Goal: Task Accomplishment & Management: Complete application form

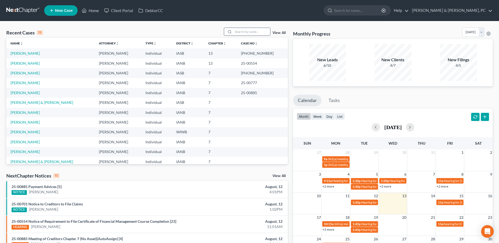
click at [233, 29] on div at bounding box center [228, 32] width 9 height 8
click at [235, 30] on input "search" at bounding box center [251, 32] width 37 height 8
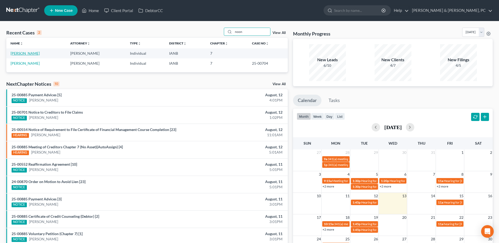
type input "noon"
click at [28, 52] on link "[PERSON_NAME]" at bounding box center [25, 53] width 29 height 4
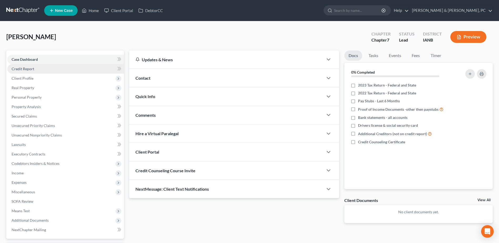
click at [30, 68] on span "Credit Report" at bounding box center [23, 69] width 23 height 4
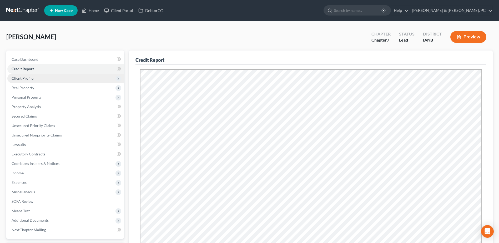
click at [35, 78] on span "Client Profile" at bounding box center [65, 78] width 117 height 9
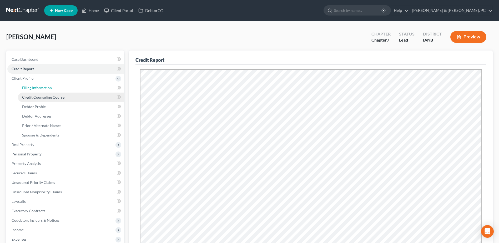
drag, startPoint x: 39, startPoint y: 87, endPoint x: 51, endPoint y: 93, distance: 12.7
click at [39, 87] on span "Filing Information" at bounding box center [37, 88] width 30 height 4
select select "1"
select select "0"
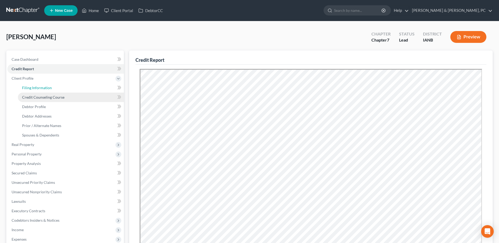
select select "29"
select select "0"
select select "16"
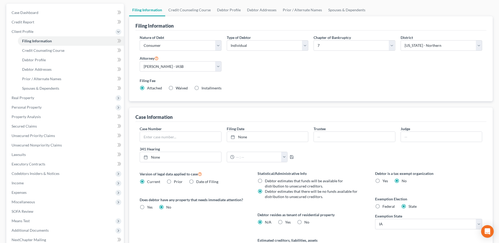
scroll to position [104, 0]
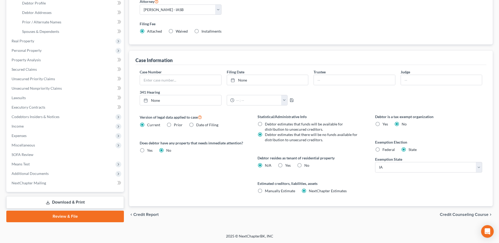
click at [304, 165] on label "No" at bounding box center [306, 165] width 5 height 5
click at [307, 165] on input "No" at bounding box center [308, 164] width 3 height 3
radio input "true"
radio input "false"
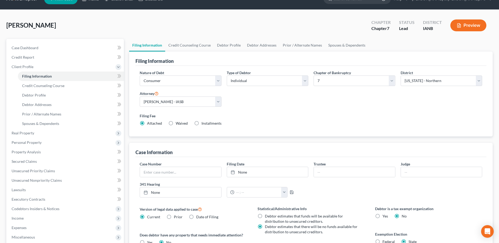
scroll to position [0, 0]
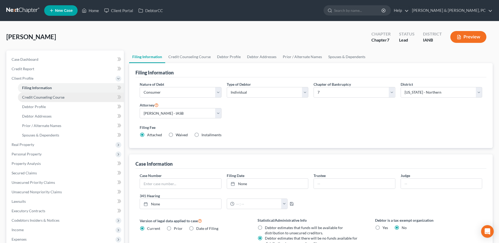
click at [81, 97] on link "Credit Counseling Course" at bounding box center [71, 97] width 106 height 9
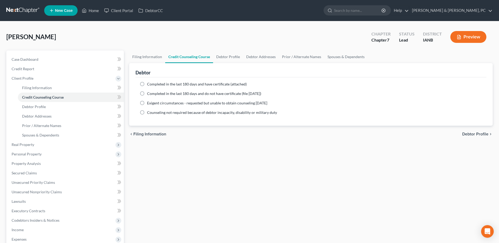
click at [147, 83] on label "Completed in the last 180 days and have certificate (attached)" at bounding box center [197, 84] width 100 height 5
click at [149, 83] on input "Completed in the last 180 days and have certificate (attached)" at bounding box center [150, 83] width 3 height 3
radio input "true"
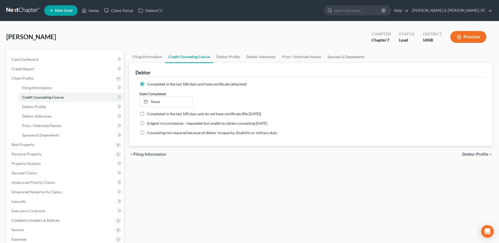
click at [172, 107] on ng-include "Completed in the last 180 days and have certificate (attached) Date Completed N…" at bounding box center [311, 109] width 343 height 54
type input "[DATE]"
click at [173, 104] on link "None" at bounding box center [166, 102] width 52 height 10
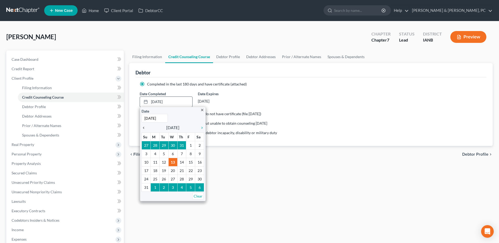
click at [145, 125] on div "chevron_left" at bounding box center [145, 127] width 7 height 5
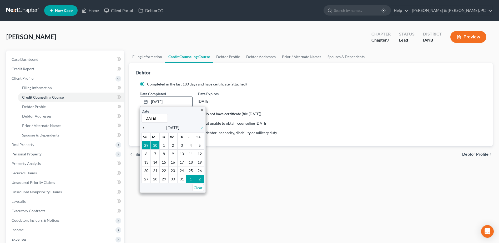
click at [145, 125] on div "chevron_left" at bounding box center [145, 127] width 7 height 5
click at [146, 128] on icon "chevron_left" at bounding box center [145, 128] width 7 height 4
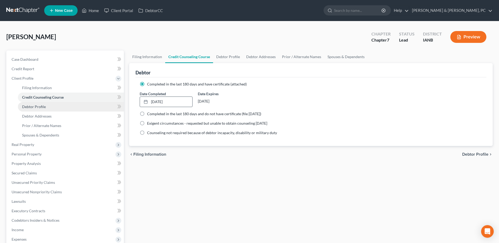
click at [69, 104] on link "Debtor Profile" at bounding box center [71, 106] width 106 height 9
select select "0"
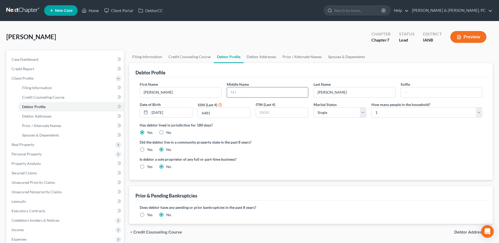
click at [272, 94] on input "text" at bounding box center [267, 92] width 81 height 10
type input "[PERSON_NAME]"
click at [330, 111] on select "Select Single Married Separated Divorced Widowed" at bounding box center [340, 112] width 53 height 11
select select "3"
click at [314, 107] on select "Select Single Married Separated Divorced Widowed" at bounding box center [340, 112] width 53 height 11
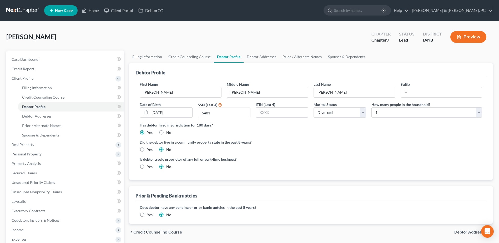
click at [330, 143] on label "Did the debtor live in a community property state in the past 8 years?" at bounding box center [311, 142] width 343 height 6
click at [49, 117] on span "Debtor Addresses" at bounding box center [36, 116] width 29 height 4
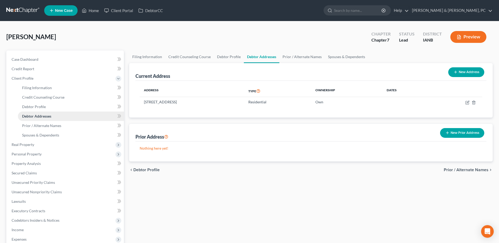
click at [52, 121] on link "Debtor Addresses" at bounding box center [71, 116] width 106 height 9
click at [51, 126] on span "Prior / Alternate Names" at bounding box center [41, 125] width 39 height 4
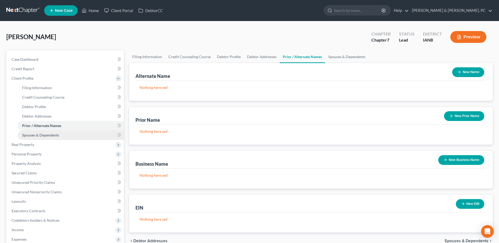
click at [54, 134] on span "Spouses & Dependents" at bounding box center [40, 135] width 37 height 4
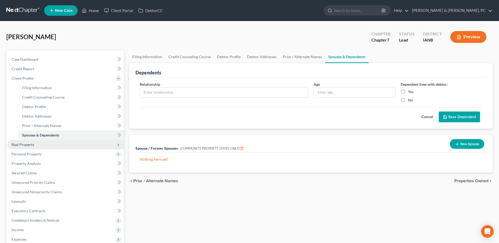
click at [54, 146] on span "Real Property" at bounding box center [65, 144] width 117 height 9
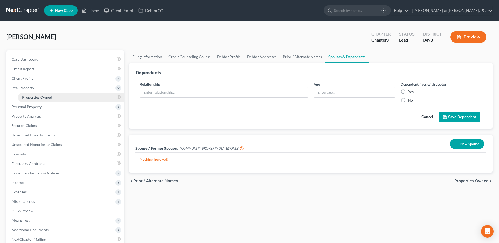
click at [55, 98] on link "Properties Owned" at bounding box center [71, 97] width 106 height 9
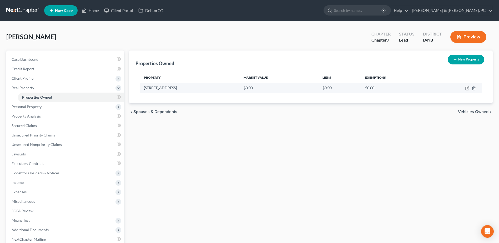
click at [467, 88] on icon "button" at bounding box center [468, 88] width 2 height 2
select select "16"
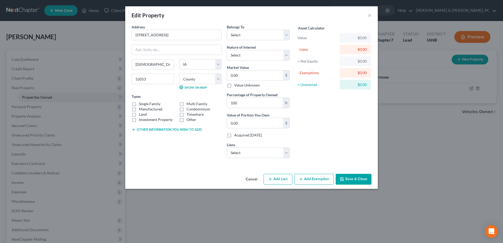
click at [147, 101] on div "Types Single Family Multi Family Manufactured Condominium Land Timeshare Invest…" at bounding box center [177, 108] width 90 height 29
click at [147, 102] on label "Single Family" at bounding box center [150, 103] width 22 height 5
click at [144, 102] on input "Single Family" at bounding box center [142, 102] width 3 height 3
checkbox input "true"
click at [254, 32] on select "Select Debtor 1 Only Debtor 2 Only Debtor 1 And Debtor 2 Only At Least One Of T…" at bounding box center [258, 35] width 63 height 11
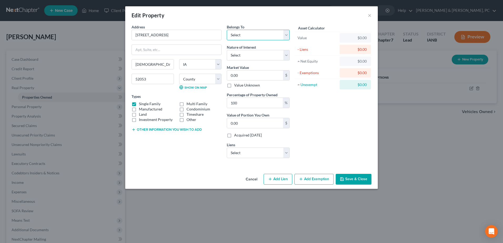
select select "0"
click at [227, 30] on select "Select Debtor 1 Only Debtor 2 Only Debtor 1 And Debtor 2 Only At Least One Of T…" at bounding box center [258, 35] width 63 height 11
click at [248, 52] on select "Select Fee Simple Joint Tenant Life Estate Equitable Interest Future Interest T…" at bounding box center [258, 55] width 63 height 11
select select "0"
click at [227, 50] on select "Select Fee Simple Joint Tenant Life Estate Equitable Interest Future Interest T…" at bounding box center [258, 55] width 63 height 11
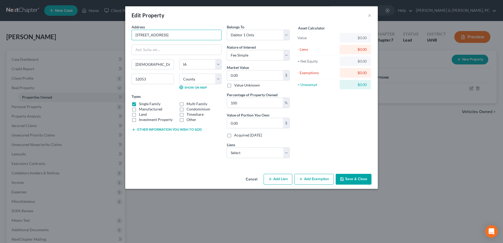
drag, startPoint x: 176, startPoint y: 36, endPoint x: 90, endPoint y: 27, distance: 86.5
click at [90, 27] on div "Edit Property × Address * [GEOGRAPHIC_DATA] [GEOGRAPHIC_DATA] [US_STATE][GEOGRA…" at bounding box center [251, 121] width 503 height 243
click at [247, 74] on input "0.00" at bounding box center [255, 76] width 56 height 10
paste input "$117,000"
type input "$117,000"
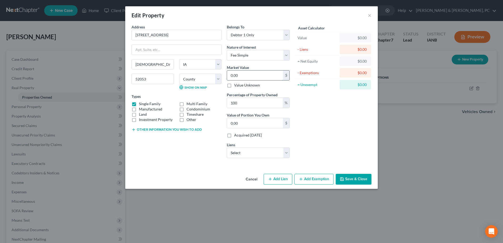
type input "117,000.00"
type input "117,000"
click at [255, 155] on select "Select Fidelitybk - $43,651.00 Fidelitybk - $24,992.00 Gmfnancial - $21,945.00" at bounding box center [258, 153] width 63 height 11
click at [336, 136] on div "Asset Calculator Value $117,000.00 - Liens $0.00 = Net Equity $0.00 - Exemption…" at bounding box center [333, 93] width 82 height 138
click at [351, 175] on button "Save & Close" at bounding box center [354, 179] width 36 height 11
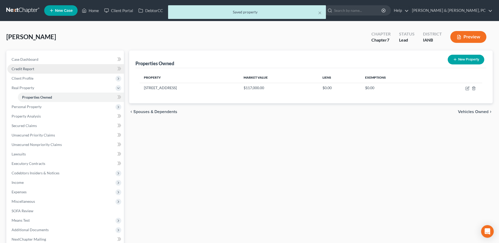
click at [31, 69] on span "Credit Report" at bounding box center [23, 69] width 23 height 4
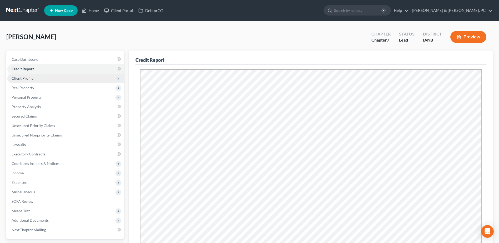
click at [35, 78] on span "Client Profile" at bounding box center [65, 78] width 117 height 9
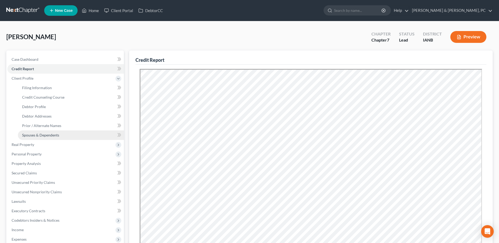
click at [31, 135] on span "Spouses & Dependents" at bounding box center [40, 135] width 37 height 4
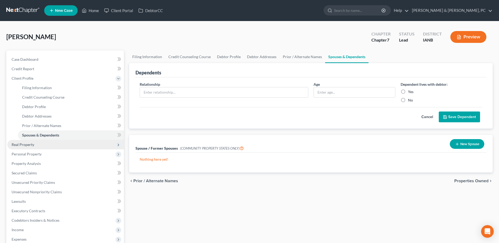
click at [29, 148] on span "Real Property" at bounding box center [65, 144] width 117 height 9
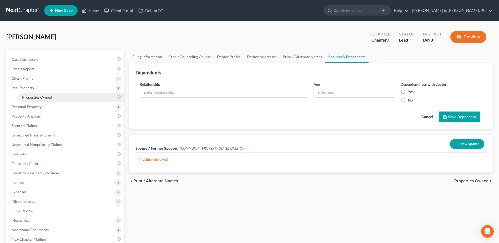
click at [43, 97] on span "Properties Owned" at bounding box center [37, 97] width 30 height 4
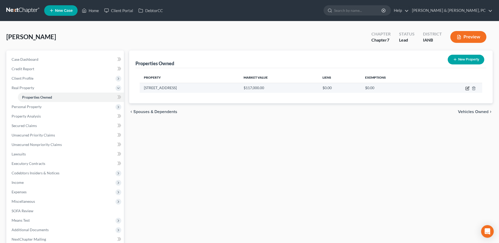
click at [468, 90] on icon "button" at bounding box center [467, 88] width 4 height 4
select select "16"
select select "30"
select select "0"
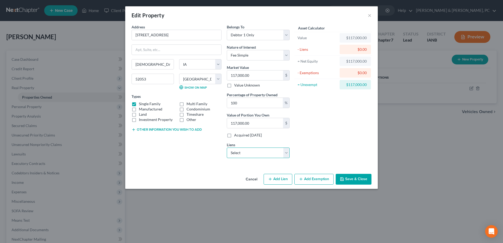
click at [252, 152] on select "Select Fidelitybk - $43,651.00 Fidelitybk - $24,992.00 Gmfnancial - $21,945.00" at bounding box center [258, 153] width 63 height 11
select select "0"
click at [227, 148] on select "Select Fidelitybk - $43,651.00 Fidelitybk - $24,992.00 Gmfnancial - $21,945.00" at bounding box center [258, 153] width 63 height 11
select select
select select "16"
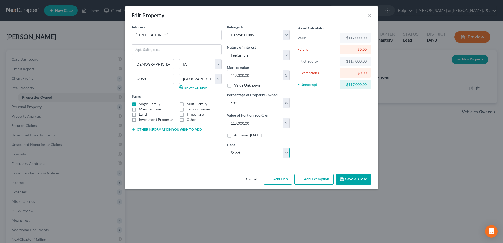
select select "0"
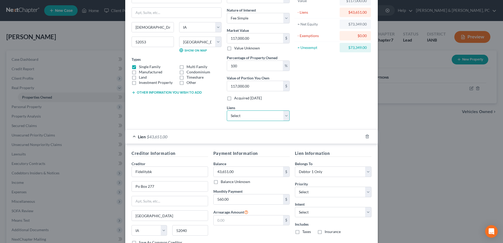
scroll to position [77, 0]
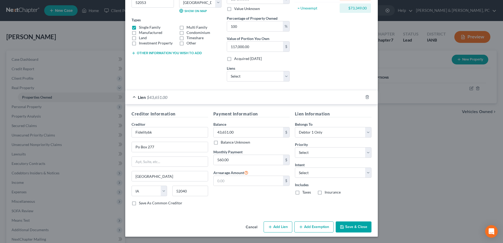
click at [321, 226] on button "Add Exemption" at bounding box center [313, 227] width 39 height 11
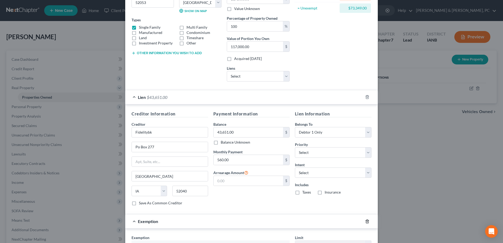
click at [365, 222] on icon "button" at bounding box center [367, 221] width 4 height 4
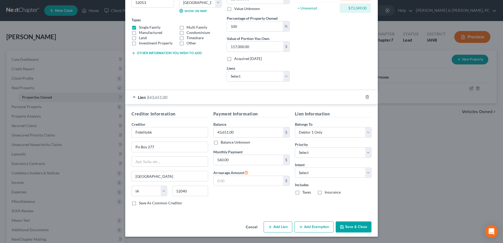
click at [272, 229] on button "Add Lien" at bounding box center [278, 227] width 29 height 11
select select "0"
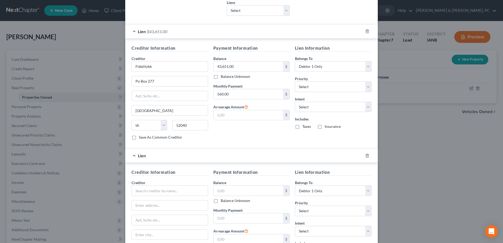
scroll to position [201, 0]
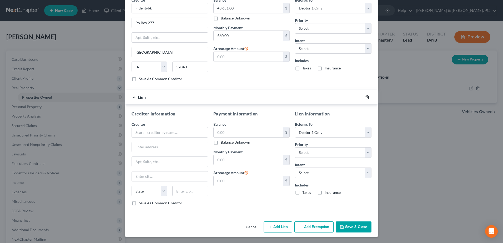
click at [365, 97] on icon "button" at bounding box center [367, 97] width 4 height 4
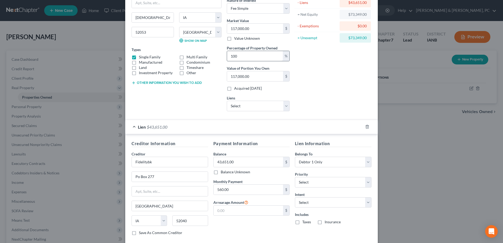
scroll to position [0, 0]
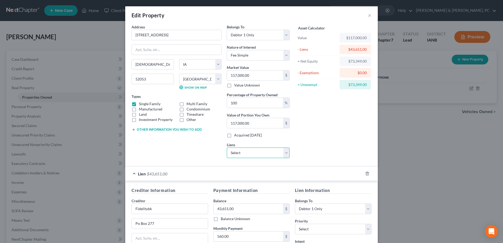
click at [247, 153] on select "Select Fidelitybk - $24,992.00 Gmfnancial - $21,945.00" at bounding box center [258, 153] width 63 height 11
select select "0"
click at [227, 148] on select "Select Fidelitybk - $24,992.00 Gmfnancial - $21,945.00" at bounding box center [258, 153] width 63 height 11
select select
select select "16"
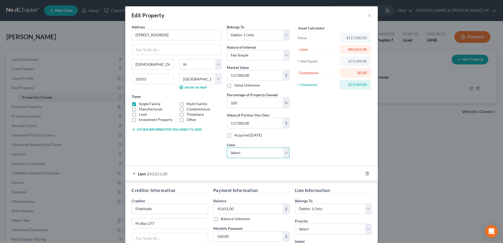
select select "0"
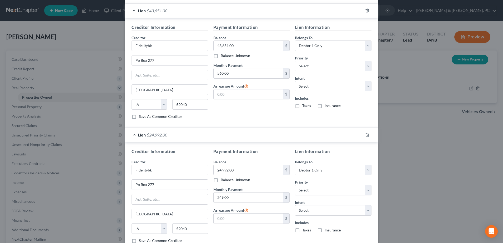
scroll to position [201, 0]
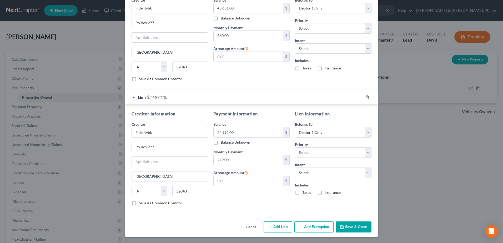
click at [304, 223] on button "Add Exemption" at bounding box center [313, 227] width 39 height 11
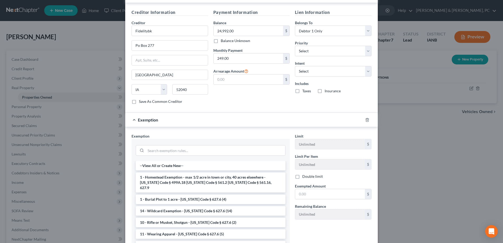
scroll to position [342, 0]
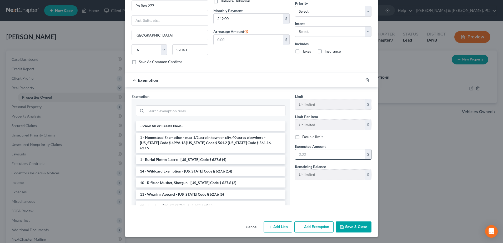
click at [302, 153] on input "text" at bounding box center [330, 154] width 70 height 10
type input "48,357"
click at [320, 201] on div "Limit Unlimited $ Limit Per Item Unlimited $ Double limit Exempted Amount * 48,…" at bounding box center [333, 152] width 82 height 116
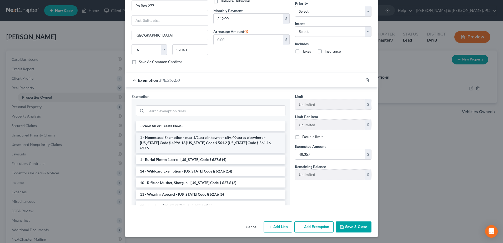
click at [200, 133] on li "1 - Homestead Exemption - max 1/2 acre in town or city, 40 acres elsewhere - [U…" at bounding box center [211, 143] width 150 height 20
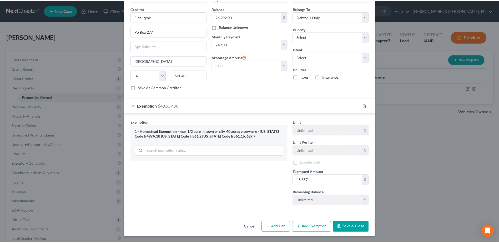
scroll to position [317, 0]
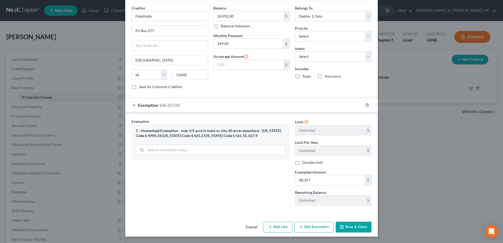
click at [361, 223] on button "Save & Close" at bounding box center [354, 227] width 36 height 11
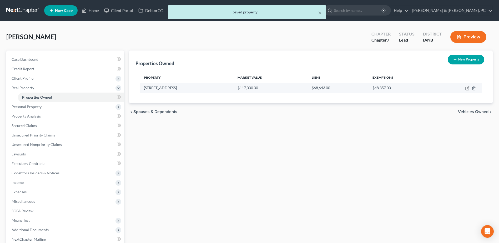
click at [467, 89] on icon "button" at bounding box center [467, 88] width 4 height 4
select select "16"
select select "30"
select select "0"
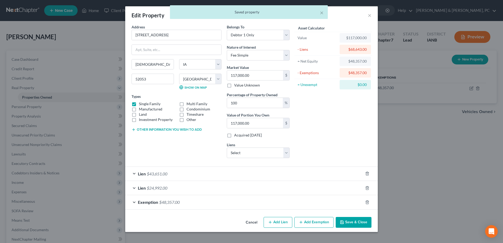
click at [352, 224] on button "Save & Close" at bounding box center [354, 222] width 36 height 11
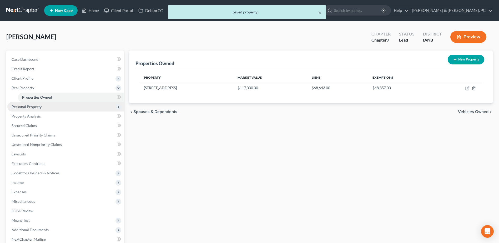
click at [16, 104] on span "Personal Property" at bounding box center [27, 106] width 30 height 4
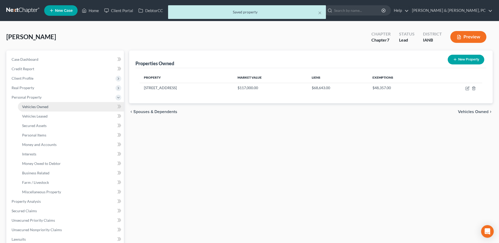
click at [30, 108] on span "Vehicles Owned" at bounding box center [35, 106] width 26 height 4
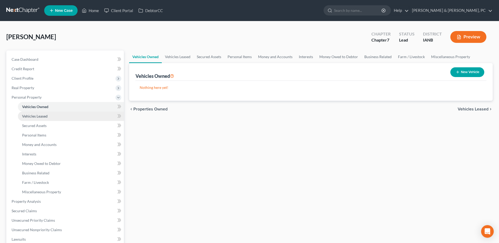
click at [81, 117] on link "Vehicles Leased" at bounding box center [71, 116] width 106 height 9
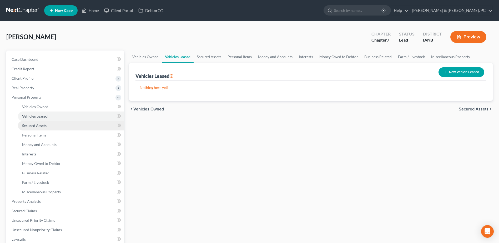
click at [80, 123] on link "Secured Assets" at bounding box center [71, 125] width 106 height 9
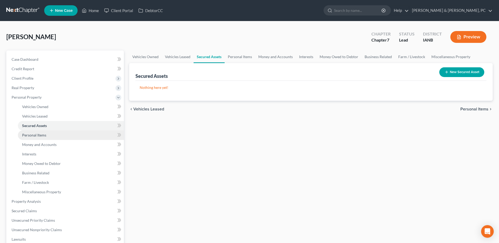
click at [84, 133] on link "Personal Items" at bounding box center [71, 135] width 106 height 9
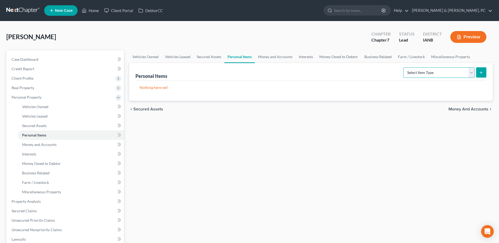
click at [423, 74] on select "Select Item Type Clothing (A/B: 11) Collectibles Of Value (A/B: 8) Electronics …" at bounding box center [439, 72] width 72 height 11
select select "household_goods"
click at [404, 67] on select "Select Item Type Clothing (A/B: 11) Collectibles Of Value (A/B: 8) Electronics …" at bounding box center [439, 72] width 72 height 11
click at [482, 74] on icon "submit" at bounding box center [481, 73] width 4 height 4
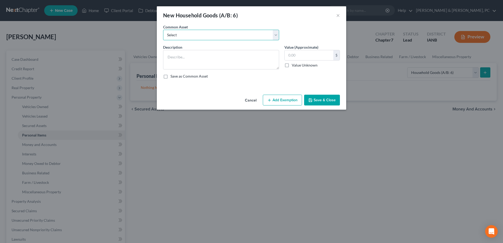
click at [224, 38] on select "Select Common household items owned by debtor(s)" at bounding box center [221, 35] width 116 height 11
click at [217, 55] on textarea at bounding box center [221, 59] width 116 height 19
click at [229, 39] on select "Select Common household items owned by debtor(s)" at bounding box center [221, 35] width 116 height 11
select select "0"
click at [163, 30] on select "Select Common household items owned by debtor(s)" at bounding box center [221, 35] width 116 height 11
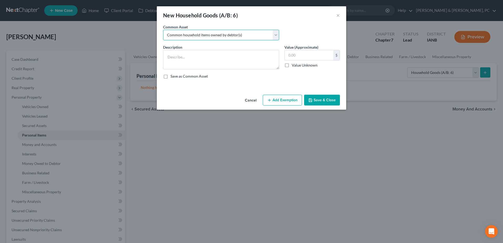
type textarea "Common household items owned by debtor(s)"
click at [307, 58] on input "text" at bounding box center [309, 55] width 49 height 10
type input "10,000"
click at [315, 100] on button "Save & Close" at bounding box center [322, 100] width 36 height 11
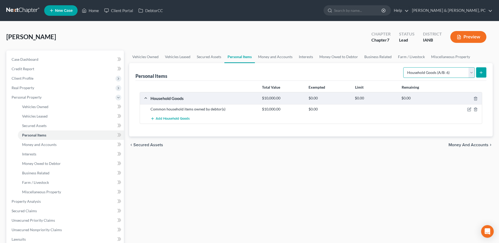
click at [409, 74] on select "Select Item Type Clothing (A/B: 11) Collectibles Of Value (A/B: 8) Electronics …" at bounding box center [439, 72] width 72 height 11
select select "electronics"
click at [404, 67] on select "Select Item Type Clothing (A/B: 11) Collectibles Of Value (A/B: 8) Electronics …" at bounding box center [439, 72] width 72 height 11
click at [480, 71] on icon "submit" at bounding box center [481, 73] width 4 height 4
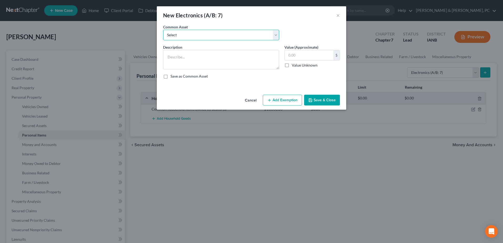
click at [234, 36] on select "Select Common household electronics owned by debtor(s)" at bounding box center [221, 35] width 116 height 11
select select "0"
click at [163, 30] on select "Select Common household electronics owned by debtor(s)" at bounding box center [221, 35] width 116 height 11
type textarea "Common household electronics owned by debtor(s)"
click at [303, 56] on input "text" at bounding box center [309, 55] width 49 height 10
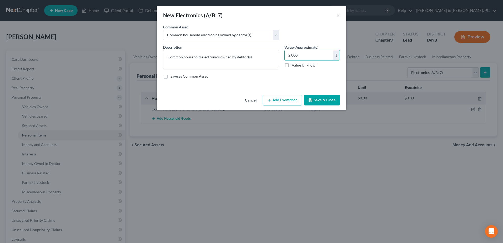
type input "2,000"
click at [315, 103] on button "Save & Close" at bounding box center [322, 100] width 36 height 11
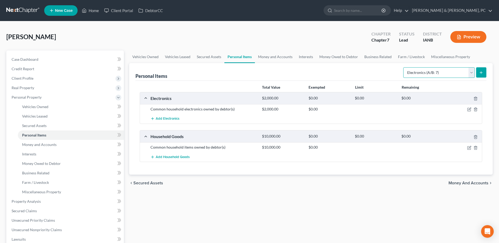
click at [451, 76] on select "Select Item Type Clothing (A/B: 11) Collectibles Of Value (A/B: 8) Electronics …" at bounding box center [439, 72] width 72 height 11
select select "sports_and_hobby_equipment"
click at [404, 67] on select "Select Item Type Clothing (A/B: 11) Collectibles Of Value (A/B: 8) Electronics …" at bounding box center [439, 72] width 72 height 11
click at [480, 71] on icon "submit" at bounding box center [481, 73] width 4 height 4
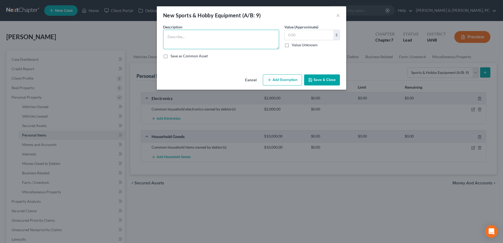
click at [207, 39] on textarea at bounding box center [221, 39] width 116 height 19
type textarea "?"
type input "100"
click at [304, 77] on button "Save & Close" at bounding box center [322, 79] width 36 height 11
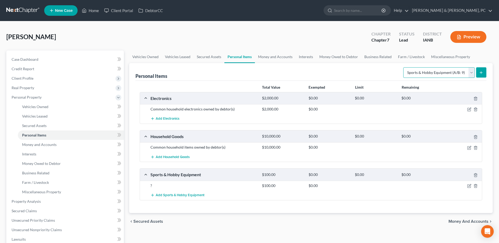
click at [432, 73] on select "Select Item Type Clothing (A/B: 11) Collectibles Of Value (A/B: 8) Electronics …" at bounding box center [439, 72] width 72 height 11
select select "clothing"
click at [404, 67] on select "Select Item Type Clothing (A/B: 11) Collectibles Of Value (A/B: 8) Electronics …" at bounding box center [439, 72] width 72 height 11
click at [483, 71] on icon "submit" at bounding box center [481, 73] width 4 height 4
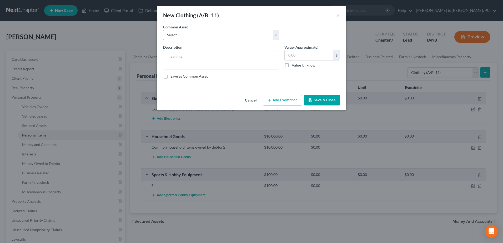
click at [239, 35] on select "Select Clothing owned by debtor(s)" at bounding box center [221, 35] width 116 height 11
select select "0"
click at [163, 30] on select "Select Clothing owned by debtor(s)" at bounding box center [221, 35] width 116 height 11
type textarea "Clothing owned by debtor(s)"
click at [304, 51] on input "text" at bounding box center [309, 55] width 49 height 10
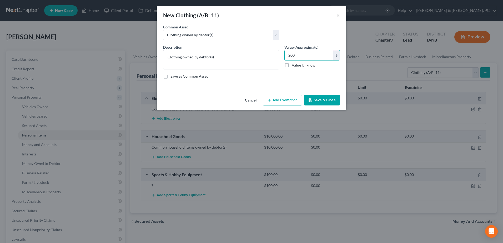
type input "200"
click at [328, 101] on button "Save & Close" at bounding box center [322, 100] width 36 height 11
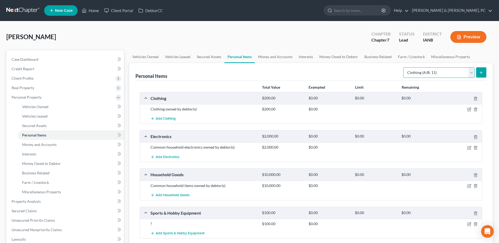
click at [420, 74] on select "Select Item Type Clothing (A/B: 11) Collectibles Of Value (A/B: 8) Electronics …" at bounding box center [439, 72] width 72 height 11
select select "jewelry"
click at [404, 67] on select "Select Item Type Clothing (A/B: 11) Collectibles Of Value (A/B: 8) Electronics …" at bounding box center [439, 72] width 72 height 11
click at [484, 77] on button "submit" at bounding box center [481, 72] width 10 height 10
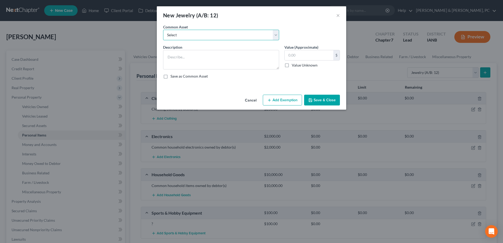
drag, startPoint x: 229, startPoint y: 37, endPoint x: 229, endPoint y: 41, distance: 4.0
click at [229, 37] on select "Select Costume Jewelry" at bounding box center [221, 35] width 116 height 11
select select "0"
click at [163, 30] on select "Select Costume Jewelry" at bounding box center [221, 35] width 116 height 11
drag, startPoint x: 185, startPoint y: 56, endPoint x: 153, endPoint y: 56, distance: 32.6
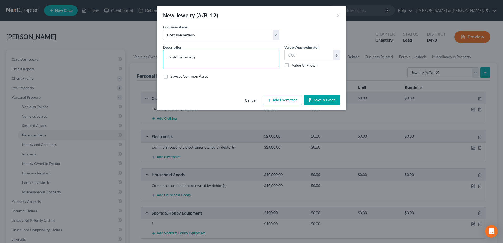
click at [154, 56] on div "New Jewelry (A/B: 12) × An exemption set must first be selected from the Filing…" at bounding box center [251, 121] width 503 height 243
type textarea "Jewelry"
type input "400"
click at [320, 102] on button "Save & Close" at bounding box center [322, 100] width 36 height 11
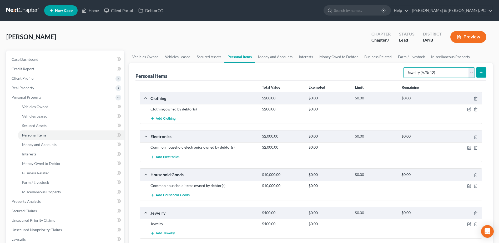
click at [440, 76] on select "Select Item Type Clothing (A/B: 11) Collectibles Of Value (A/B: 8) Electronics …" at bounding box center [439, 72] width 72 height 11
click at [366, 76] on div "Personal Items Select Item Type Clothing (A/B: 11) Collectibles Of Value (A/B: …" at bounding box center [311, 72] width 351 height 18
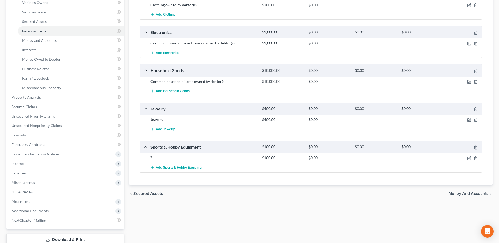
scroll to position [105, 0]
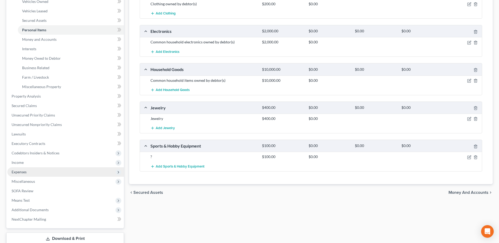
click at [23, 170] on span "Expenses" at bounding box center [19, 172] width 15 height 4
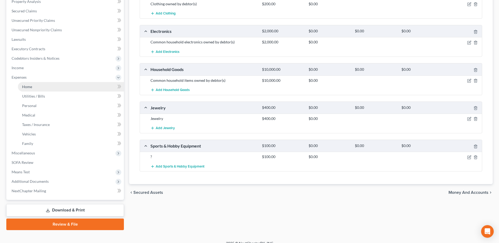
click at [42, 84] on link "Home" at bounding box center [71, 86] width 106 height 9
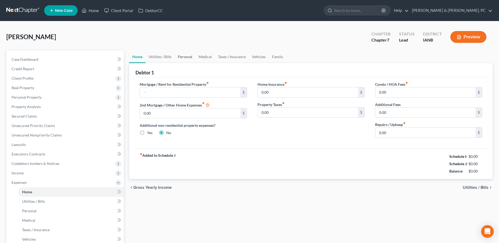
click at [184, 57] on link "Personal" at bounding box center [185, 57] width 21 height 13
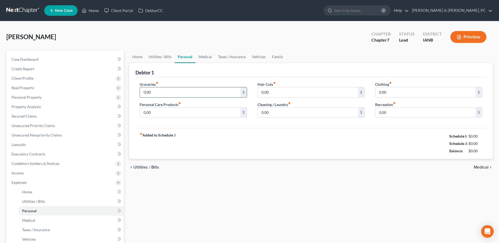
click at [168, 91] on input "0.00" at bounding box center [190, 92] width 100 height 10
type input "600"
type input "20"
type input "40"
type input "200"
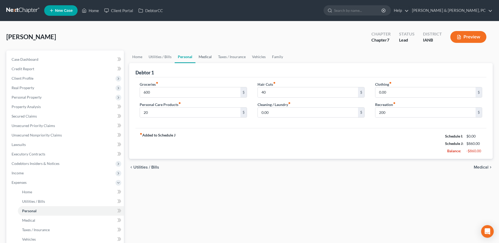
click at [207, 57] on link "Medical" at bounding box center [204, 57] width 19 height 13
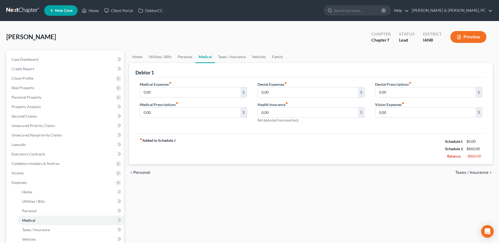
click at [184, 107] on div "Medical Prescriptions fiber_manual_record 0.00 $" at bounding box center [193, 110] width 107 height 16
click at [182, 110] on input "0.00" at bounding box center [190, 113] width 100 height 10
type input "90"
click at [135, 57] on link "Home" at bounding box center [137, 57] width 16 height 13
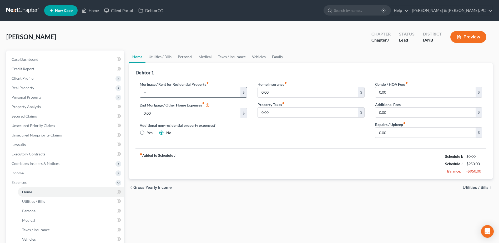
click at [154, 96] on input "text" at bounding box center [190, 92] width 100 height 10
type input "560"
type input "249.25"
click at [160, 56] on link "Utilities / Bills" at bounding box center [160, 57] width 29 height 13
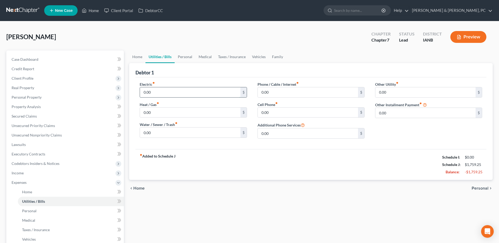
click at [164, 89] on input "0.00" at bounding box center [190, 92] width 100 height 10
type input "200"
click at [201, 117] on input "0.00" at bounding box center [190, 113] width 100 height 10
click at [202, 116] on input "0.00" at bounding box center [190, 113] width 100 height 10
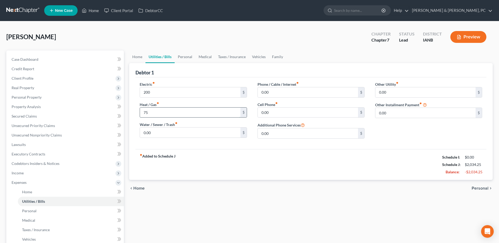
type input "75"
type input "90"
type input "56"
type input "138"
click at [401, 108] on input "0.00" at bounding box center [425, 113] width 100 height 10
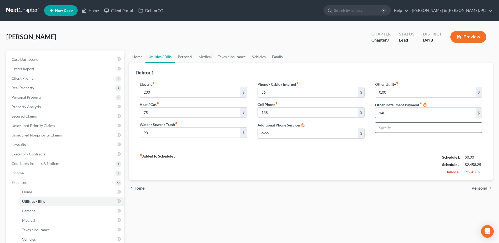
type input "140"
click at [394, 127] on input "text" at bounding box center [428, 128] width 107 height 10
drag, startPoint x: 453, startPoint y: 128, endPoint x: 459, endPoint y: 125, distance: 7.2
click at [459, 125] on input "Car/Side by Side/ House/ Trailer Monthly Isnurance" at bounding box center [428, 128] width 107 height 10
drag, startPoint x: 463, startPoint y: 126, endPoint x: 446, endPoint y: 128, distance: 16.9
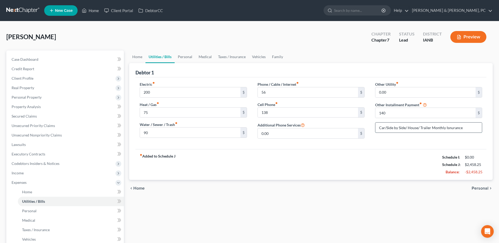
click at [446, 128] on input "Car/Side by Side/ House/ Trailer Monthly Isnurance" at bounding box center [428, 128] width 107 height 10
type input "Car/Side by Side/ House/ Trailer Monthly Insurance"
click at [375, 193] on div "chevron_left Home Personal chevron_right" at bounding box center [311, 188] width 364 height 17
click at [238, 56] on link "Taxes / Insurance" at bounding box center [232, 57] width 34 height 13
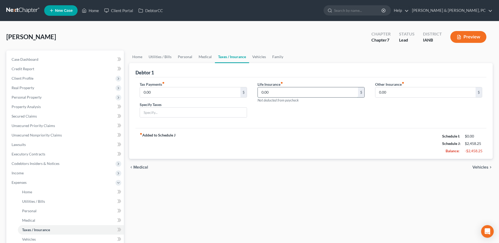
click at [272, 94] on input "0.00" at bounding box center [308, 92] width 100 height 10
type input "85"
click at [255, 56] on link "Vehicles" at bounding box center [259, 57] width 20 height 13
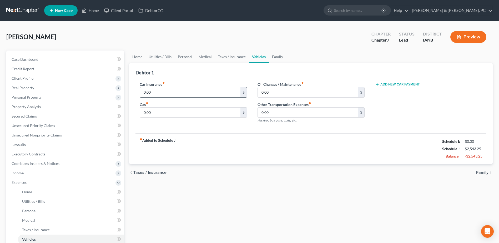
click at [216, 91] on input "0.00" at bounding box center [190, 92] width 100 height 10
click at [201, 112] on input "0.00" at bounding box center [190, 113] width 100 height 10
type input "300"
type input "70"
click at [297, 183] on div "Home Utilities / Bills Personal Medical Taxes / Insurance Vehicles Family Debto…" at bounding box center [311, 193] width 369 height 285
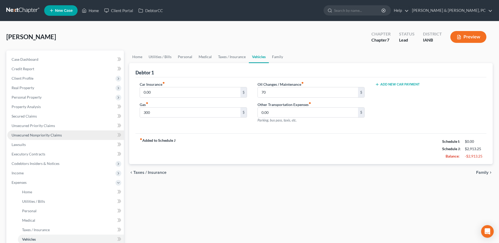
click at [43, 131] on link "Unsecured Nonpriority Claims" at bounding box center [65, 135] width 117 height 9
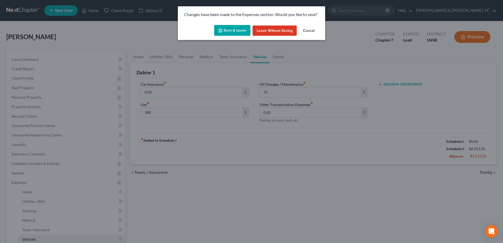
click at [232, 26] on button "Save & Leave" at bounding box center [232, 30] width 36 height 11
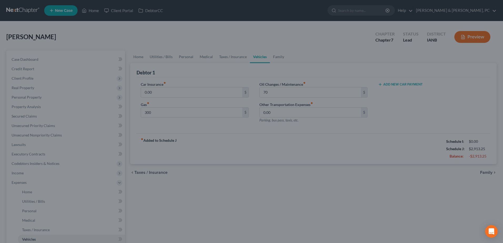
type input "300.00"
type input "70.00"
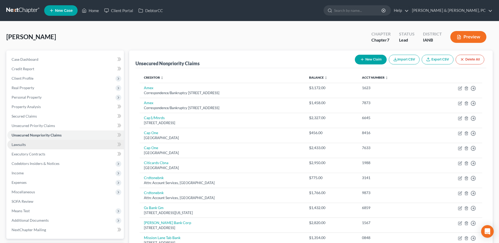
click at [51, 143] on link "Lawsuits" at bounding box center [65, 144] width 117 height 9
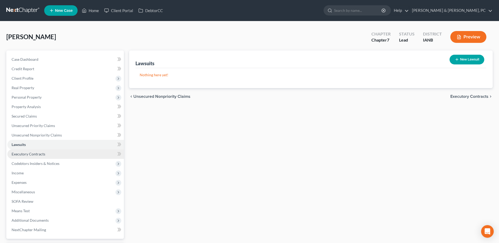
click at [47, 153] on link "Executory Contracts" at bounding box center [65, 153] width 117 height 9
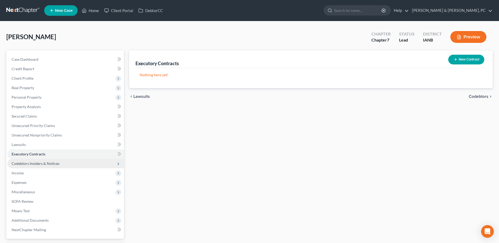
click at [45, 164] on span "Codebtors Insiders & Notices" at bounding box center [36, 163] width 48 height 4
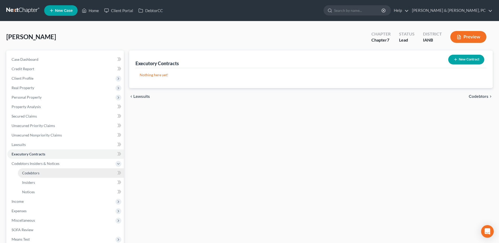
click at [37, 172] on span "Codebtors" at bounding box center [30, 173] width 17 height 4
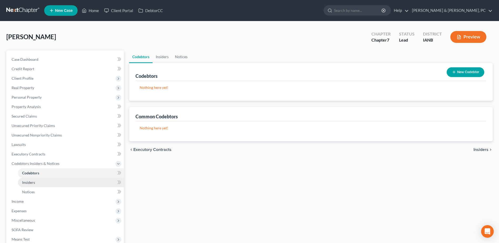
click at [34, 179] on link "Insiders" at bounding box center [71, 182] width 106 height 9
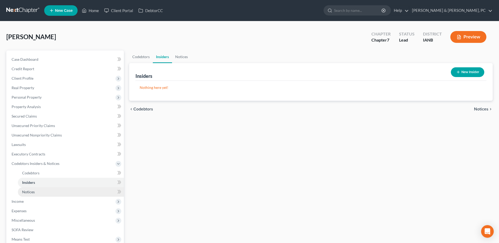
click at [34, 193] on span "Notices" at bounding box center [28, 192] width 13 height 4
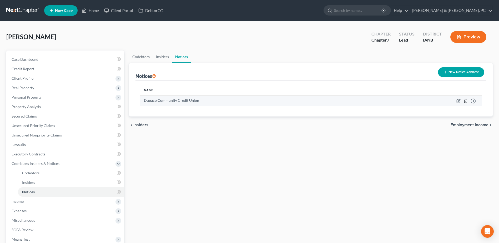
click at [465, 99] on icon "button" at bounding box center [465, 100] width 2 height 3
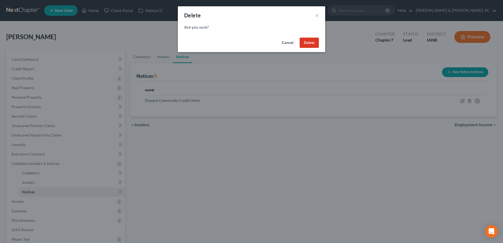
click at [309, 39] on button "Delete" at bounding box center [309, 43] width 19 height 11
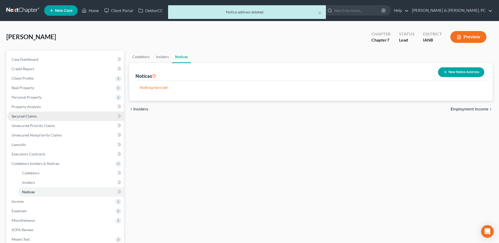
click at [34, 115] on span "Secured Claims" at bounding box center [24, 116] width 25 height 4
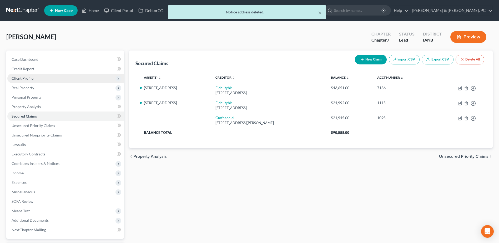
click at [24, 77] on span "Client Profile" at bounding box center [23, 78] width 22 height 4
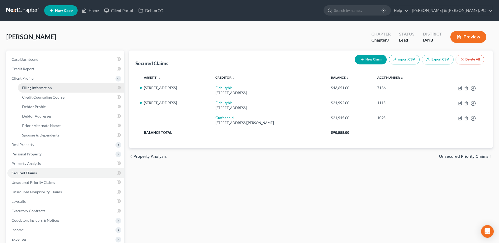
click at [47, 86] on span "Filing Information" at bounding box center [37, 88] width 30 height 4
select select "1"
select select "0"
select select "29"
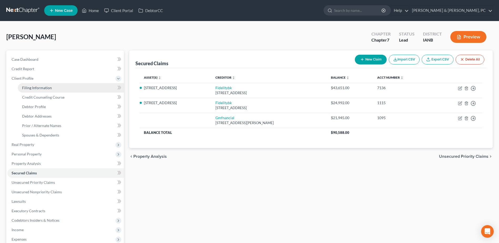
select select "0"
select select "16"
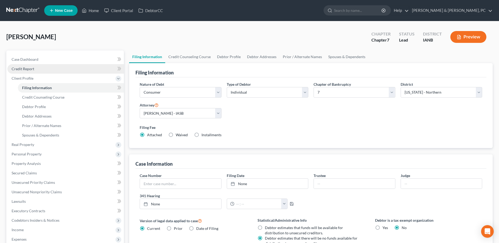
click at [48, 65] on link "Credit Report" at bounding box center [65, 68] width 117 height 9
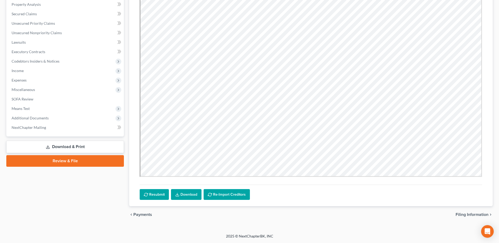
scroll to position [23, 0]
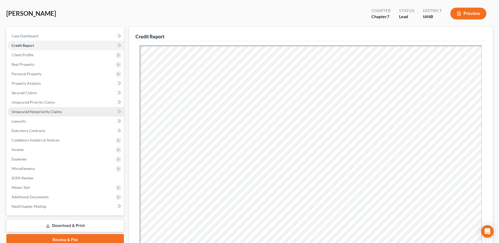
click at [27, 112] on span "Unsecured Nonpriority Claims" at bounding box center [37, 111] width 50 height 4
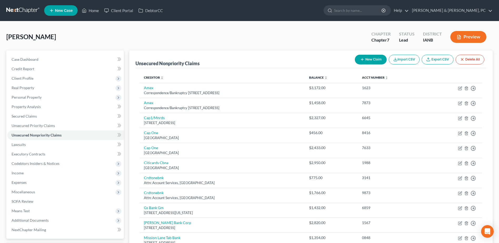
click at [472, 53] on div "New Claim Import CSV Export CSV Delete All" at bounding box center [420, 60] width 134 height 14
click at [472, 59] on button "Delete All" at bounding box center [470, 60] width 29 height 10
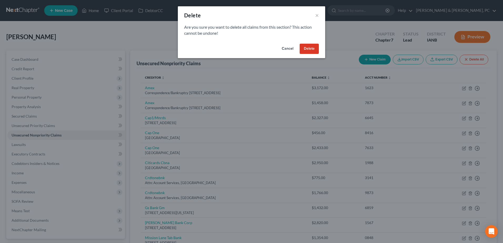
click at [305, 47] on button "Delete" at bounding box center [309, 49] width 19 height 11
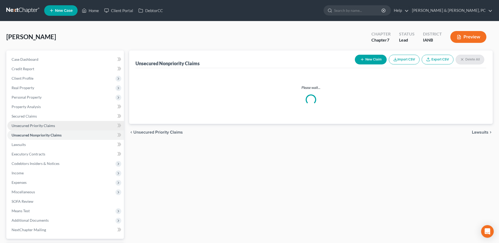
click at [39, 123] on span "Unsecured Priority Claims" at bounding box center [33, 125] width 43 height 4
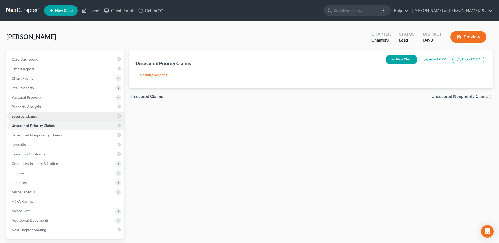
click at [36, 116] on span "Secured Claims" at bounding box center [24, 116] width 25 height 4
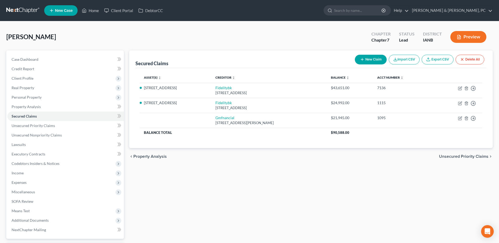
click at [475, 62] on button "Delete All" at bounding box center [470, 60] width 29 height 10
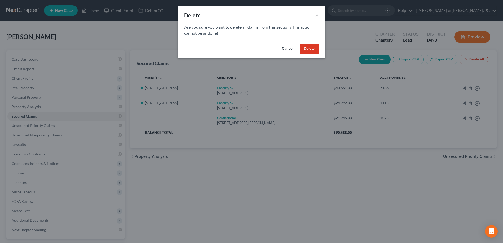
click at [303, 46] on button "Delete" at bounding box center [309, 49] width 19 height 11
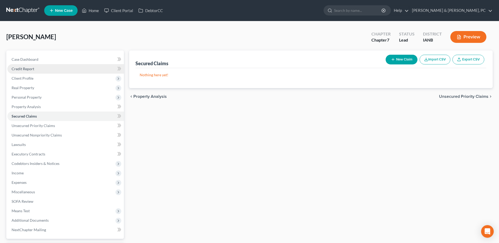
click at [50, 72] on link "Credit Report" at bounding box center [65, 68] width 117 height 9
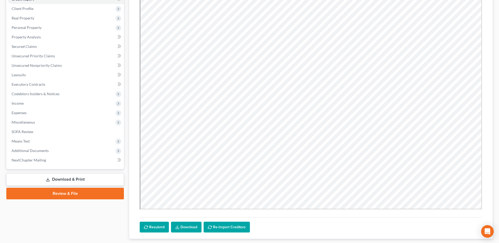
scroll to position [102, 0]
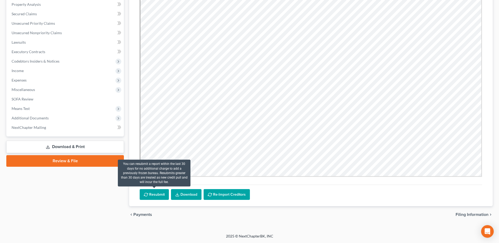
click at [164, 197] on button "Resubmit" at bounding box center [154, 194] width 29 height 11
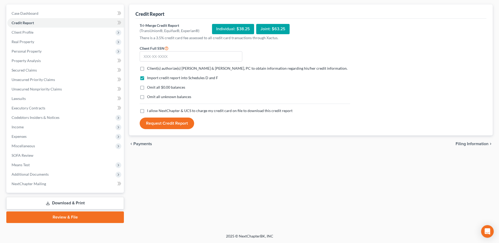
scroll to position [46, 0]
drag, startPoint x: 235, startPoint y: 53, endPoint x: 231, endPoint y: 59, distance: 7.1
click at [235, 53] on input "text" at bounding box center [191, 56] width 103 height 11
paste input "485-80-6481"
type input "485-80-6481"
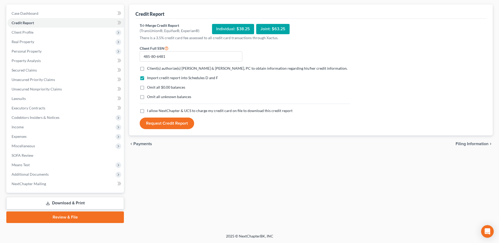
click at [147, 68] on label "Client(s) authorize(s) [PERSON_NAME] & [PERSON_NAME], PC to obtain information …" at bounding box center [247, 68] width 200 height 5
click at [149, 68] on input "Client(s) authorize(s) [PERSON_NAME] & [PERSON_NAME], PC to obtain information …" at bounding box center [150, 67] width 3 height 3
checkbox input "true"
click at [147, 85] on label "Omit all $0.00 balances" at bounding box center [166, 87] width 38 height 5
click at [149, 85] on input "Omit all $0.00 balances" at bounding box center [150, 86] width 3 height 3
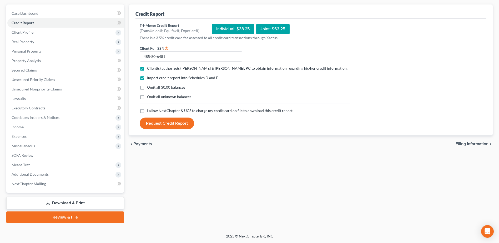
checkbox input "true"
click at [147, 98] on label "Omit all unknown balances" at bounding box center [169, 96] width 44 height 5
click at [149, 98] on input "Omit all unknown balances" at bounding box center [150, 95] width 3 height 3
checkbox input "true"
click at [147, 111] on label "I allow NextChapter & UCS to charge my credit card on file to download this cre…" at bounding box center [220, 110] width 146 height 5
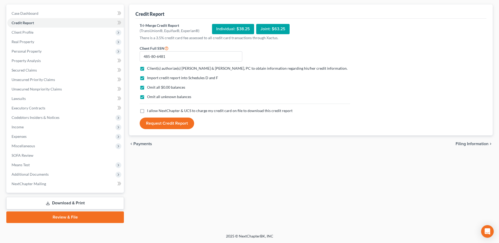
click at [149, 111] on input "I allow NextChapter & UCS to charge my credit card on file to download this cre…" at bounding box center [150, 109] width 3 height 3
checkbox input "true"
click at [150, 123] on button "Request Credit Report" at bounding box center [167, 124] width 54 height 12
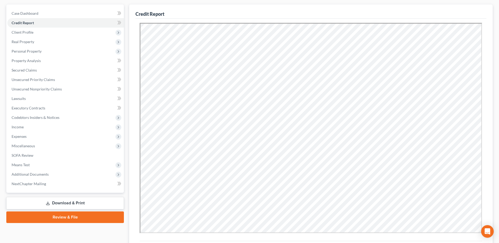
scroll to position [0, 0]
click at [32, 33] on span "Client Profile" at bounding box center [23, 32] width 22 height 4
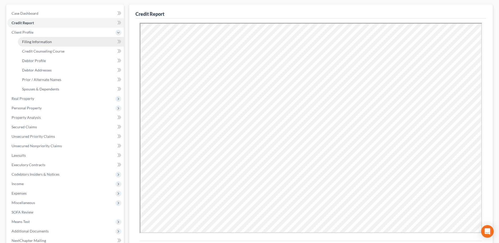
click at [33, 40] on span "Filing Information" at bounding box center [37, 41] width 30 height 4
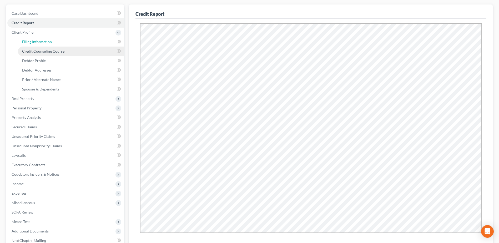
select select "1"
select select "0"
select select "29"
select select "0"
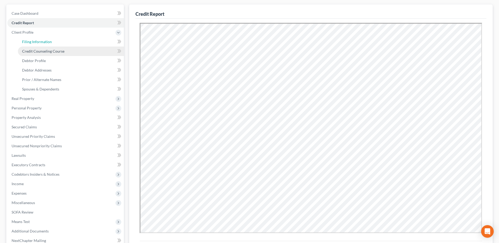
select select "16"
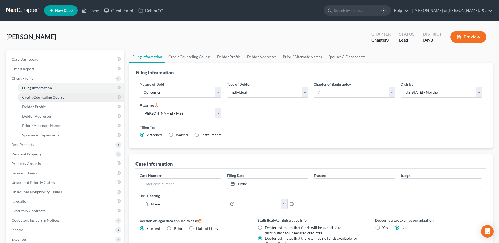
click at [75, 95] on link "Credit Counseling Course" at bounding box center [71, 97] width 106 height 9
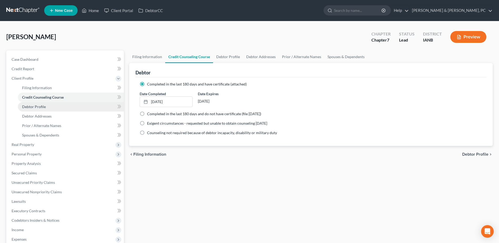
click at [59, 108] on link "Debtor Profile" at bounding box center [71, 106] width 106 height 9
select select "3"
select select "0"
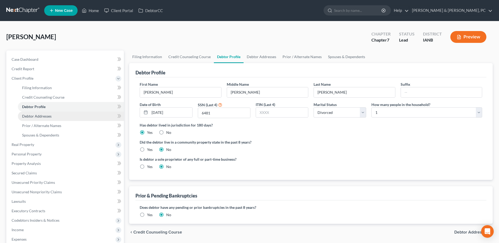
click at [57, 117] on link "Debtor Addresses" at bounding box center [71, 116] width 106 height 9
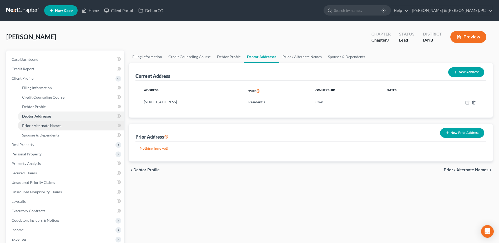
click at [55, 123] on link "Prior / Alternate Names" at bounding box center [71, 125] width 106 height 9
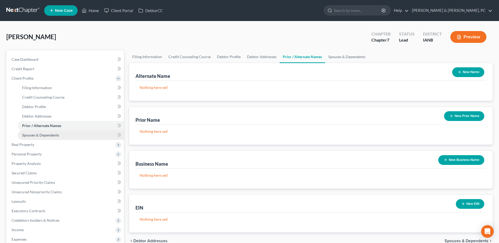
click at [54, 131] on link "Spouses & Dependents" at bounding box center [71, 135] width 106 height 9
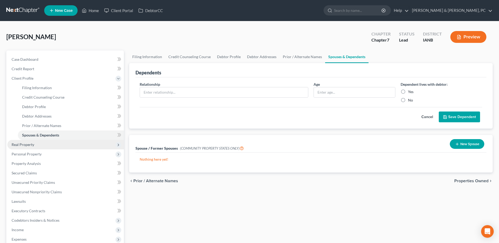
click at [48, 146] on span "Real Property" at bounding box center [65, 144] width 117 height 9
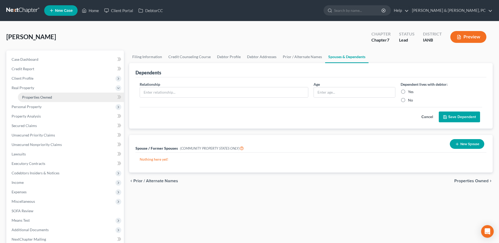
click at [43, 97] on span "Properties Owned" at bounding box center [37, 97] width 30 height 4
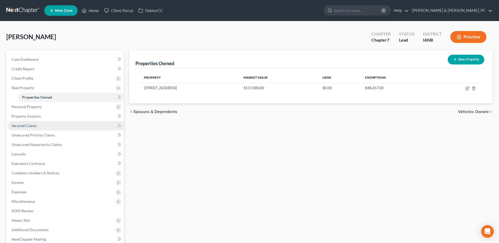
click at [49, 124] on link "Secured Claims" at bounding box center [65, 125] width 117 height 9
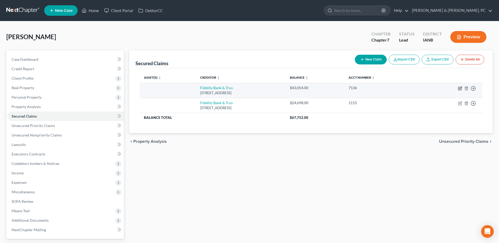
click at [461, 87] on icon "button" at bounding box center [460, 88] width 4 height 4
select select "16"
select select "0"
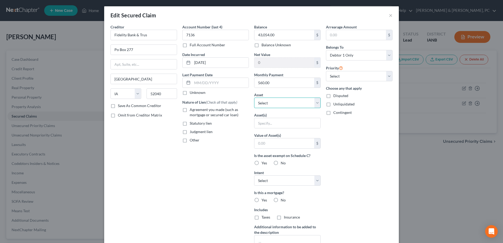
click at [292, 99] on select "Select Other Multiple Assets Electronics - Common household electronics owned b…" at bounding box center [287, 103] width 67 height 11
select select "3"
click at [254, 98] on select "Select Other Multiple Assets Electronics - Common household electronics owned b…" at bounding box center [287, 103] width 67 height 11
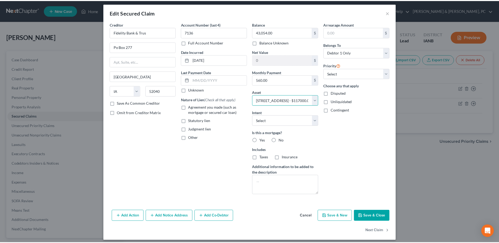
scroll to position [7, 0]
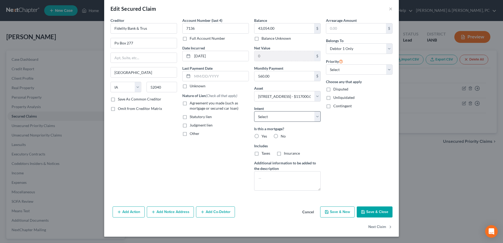
click at [292, 111] on div "Intent Select Surrender Redeem Reaffirm Avoid Other" at bounding box center [287, 114] width 67 height 16
click at [291, 118] on select "Select Surrender Redeem Reaffirm Avoid Other" at bounding box center [287, 116] width 67 height 11
select select "2"
click at [254, 111] on select "Select Surrender Redeem Reaffirm Avoid Other" at bounding box center [287, 116] width 67 height 11
click at [262, 136] on span "Yes" at bounding box center [265, 136] width 6 height 4
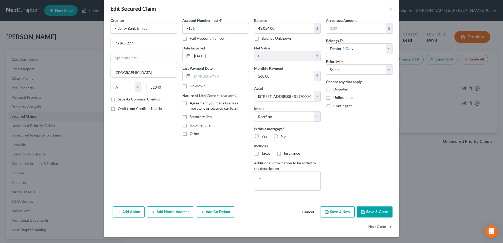
click at [264, 136] on input "Yes" at bounding box center [265, 135] width 3 height 3
radio input "true"
click at [372, 211] on button "Save & Close" at bounding box center [375, 212] width 36 height 11
select select
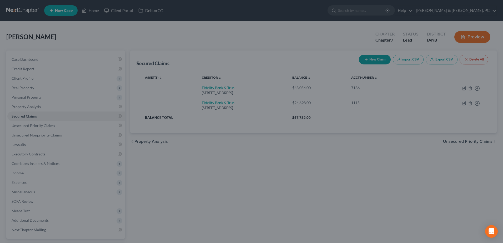
type input "73,946.00"
select select "3"
type input "0"
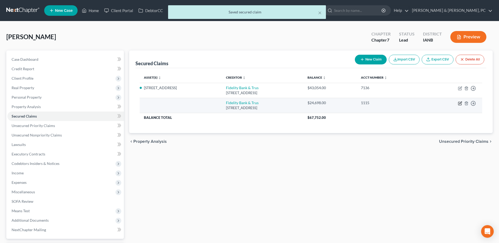
click at [461, 102] on icon "button" at bounding box center [460, 103] width 2 height 2
select select "16"
select select "0"
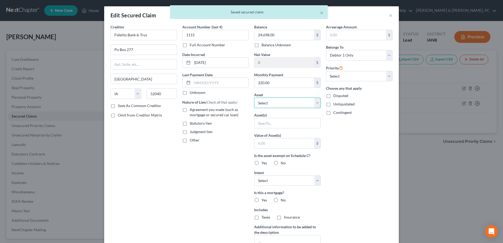
click at [292, 104] on select "Select Other Multiple Assets Electronics - Common household electronics owned b…" at bounding box center [287, 103] width 67 height 11
select select "3"
click at [254, 98] on select "Select Other Multiple Assets Electronics - Common household electronics owned b…" at bounding box center [287, 103] width 67 height 11
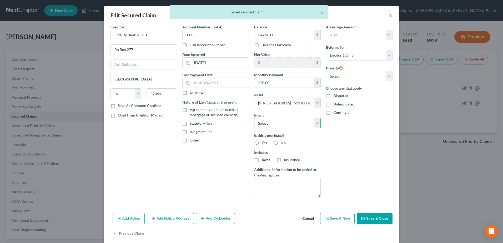
click at [278, 125] on select "Select Surrender Redeem Reaffirm Avoid Other" at bounding box center [287, 123] width 67 height 11
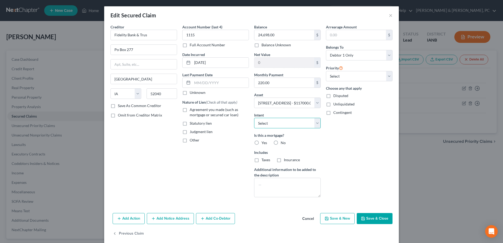
select select "2"
click at [254, 118] on select "Select Surrender Redeem Reaffirm Avoid Other" at bounding box center [287, 123] width 67 height 11
click at [262, 142] on label "Yes" at bounding box center [265, 142] width 6 height 5
click at [264, 142] on input "Yes" at bounding box center [265, 141] width 3 height 3
radio input "true"
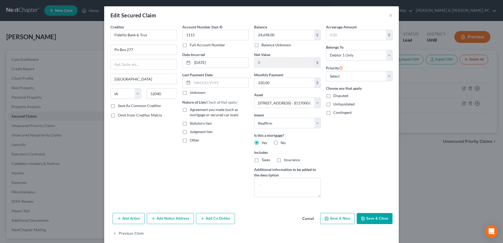
click at [374, 212] on div "Add Action Add Notice Address Add Co-Debtor Cancel Save & New Save & Close" at bounding box center [251, 219] width 295 height 17
click at [374, 217] on button "Save & Close" at bounding box center [375, 218] width 36 height 11
select select
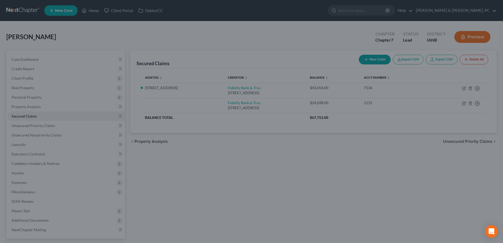
type input "92,302.00"
select select "3"
type input "0"
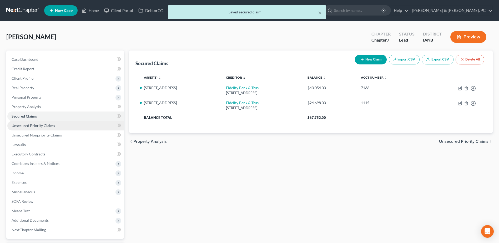
click at [47, 127] on span "Unsecured Priority Claims" at bounding box center [33, 125] width 43 height 4
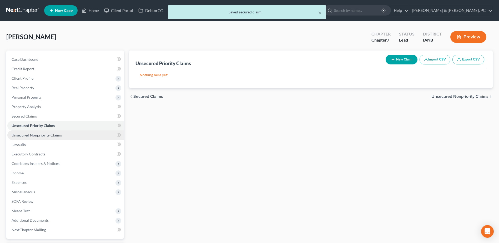
click at [44, 132] on link "Unsecured Nonpriority Claims" at bounding box center [65, 135] width 117 height 9
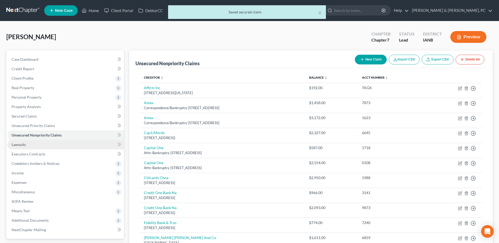
click at [47, 141] on link "Lawsuits" at bounding box center [65, 144] width 117 height 9
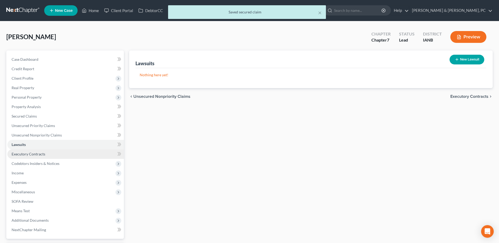
click at [47, 153] on link "Executory Contracts" at bounding box center [65, 153] width 117 height 9
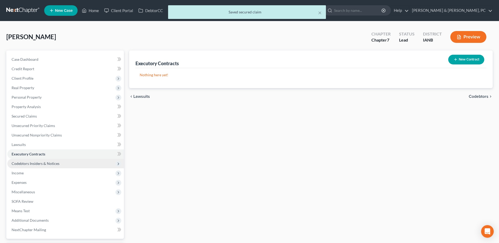
click at [53, 160] on span "Codebtors Insiders & Notices" at bounding box center [65, 163] width 117 height 9
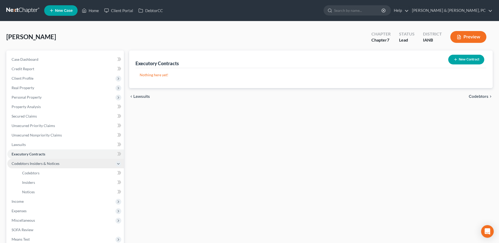
click at [54, 168] on span "Codebtors Insiders & Notices" at bounding box center [65, 163] width 117 height 9
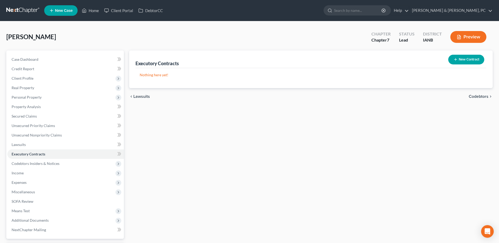
click at [53, 173] on ul "Case Dashboard Payments Invoices Payments Payments Credit Report Client Profile" at bounding box center [65, 145] width 117 height 180
click at [49, 162] on span "Codebtors Insiders & Notices" at bounding box center [36, 163] width 48 height 4
click at [45, 172] on link "Codebtors" at bounding box center [71, 172] width 106 height 9
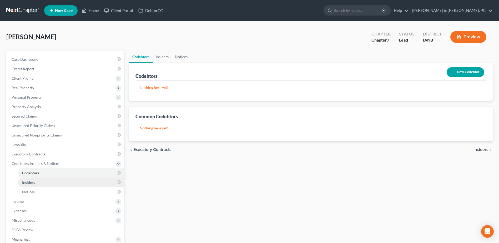
click at [43, 183] on link "Insiders" at bounding box center [71, 182] width 106 height 9
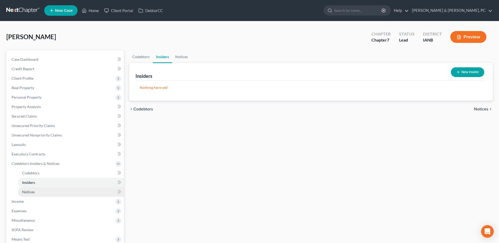
drag, startPoint x: 43, startPoint y: 189, endPoint x: 48, endPoint y: 192, distance: 5.4
click at [43, 189] on link "Notices" at bounding box center [71, 191] width 106 height 9
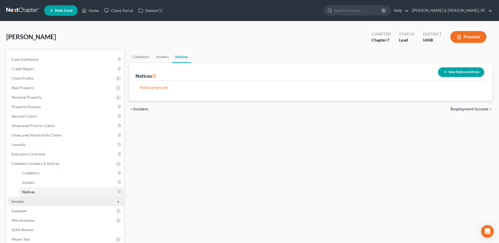
click at [22, 203] on span "Income" at bounding box center [18, 201] width 12 height 4
click at [28, 187] on link "Non Employment Income" at bounding box center [71, 191] width 106 height 9
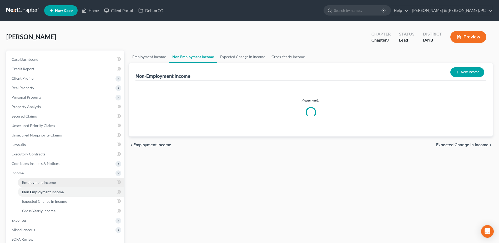
click at [31, 184] on span "Employment Income" at bounding box center [39, 182] width 34 height 4
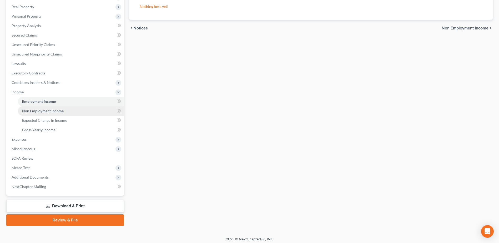
scroll to position [84, 0]
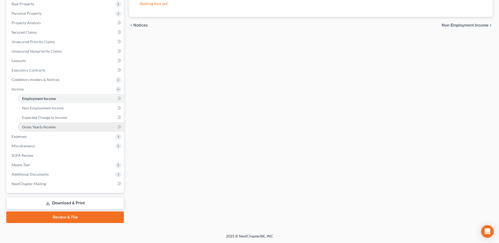
click at [45, 126] on span "Gross Yearly Income" at bounding box center [38, 127] width 33 height 4
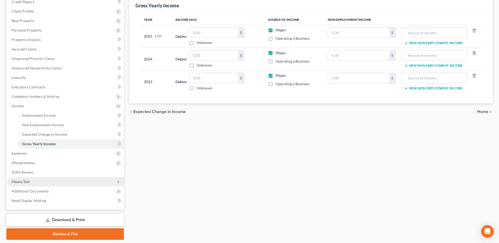
scroll to position [79, 0]
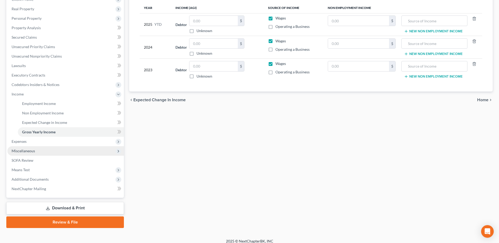
click at [34, 152] on span "Miscellaneous" at bounding box center [23, 151] width 23 height 4
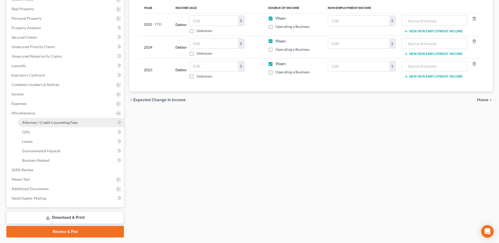
click at [51, 120] on span "Attorney / Credit Counseling Fees" at bounding box center [50, 122] width 56 height 4
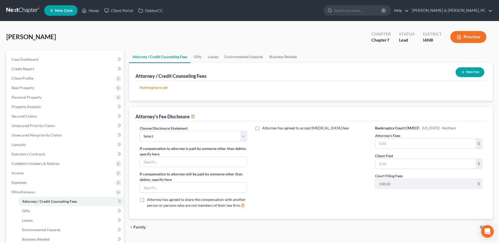
click at [461, 72] on icon "button" at bounding box center [463, 72] width 4 height 4
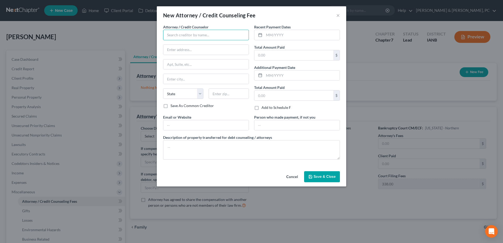
click at [214, 38] on input "text" at bounding box center [206, 35] width 86 height 11
type input "[PERSON_NAME] & [PERSON_NAME] PC"
type input "[STREET_ADDRESS]"
type input "Suite 100"
type input "Dubuque"
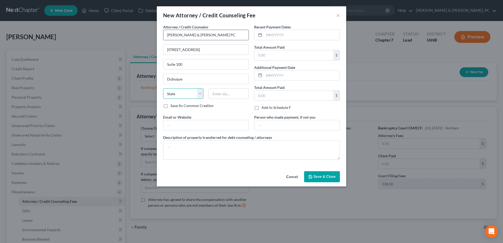
select select "16"
type input "52001"
type input "[PERSON_NAME]"
type input "[EMAIL_ADDRESS][DOMAIN_NAME]"
drag, startPoint x: 240, startPoint y: 37, endPoint x: 142, endPoint y: 33, distance: 97.9
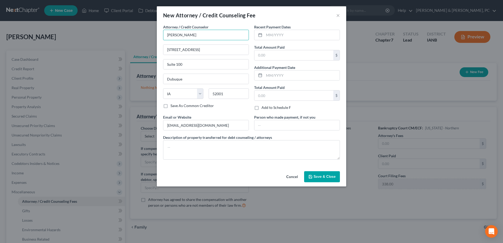
click at [142, 33] on div "New Attorney / Credit Counseling Fee × Attorney / Credit Counselor * [PERSON_NA…" at bounding box center [251, 121] width 503 height 243
type input "[PERSON_NAME] & [PERSON_NAME] PC"
drag, startPoint x: 169, startPoint y: 126, endPoint x: 106, endPoint y: 124, distance: 63.2
click at [106, 124] on div "New Attorney / Credit Counseling Fee × Attorney / Credit Counselor * [PERSON_NA…" at bounding box center [251, 121] width 503 height 243
click at [293, 57] on input "text" at bounding box center [293, 55] width 79 height 10
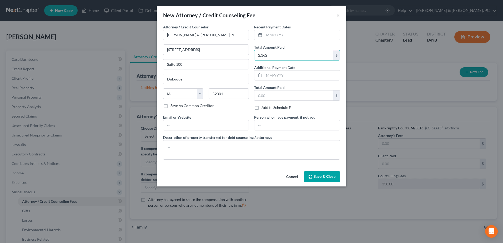
type input "2,162"
click at [324, 183] on div "Cancel Save & Close" at bounding box center [251, 177] width 189 height 17
click at [329, 179] on span "Save & Close" at bounding box center [325, 176] width 22 height 4
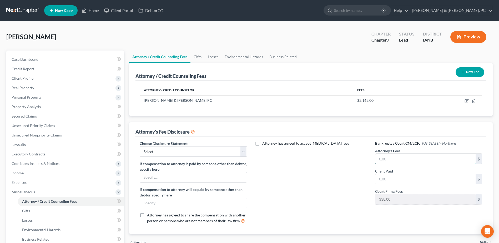
click at [394, 157] on input "text" at bounding box center [425, 159] width 100 height 10
type input "2,162"
click at [395, 184] on div "Bankruptcy Court CM/ECF: [US_STATE] - Northern Attorney's Fees 2,162 $ Client P…" at bounding box center [429, 184] width 118 height 87
click at [397, 181] on input "text" at bounding box center [425, 179] width 100 height 10
type input "2,162"
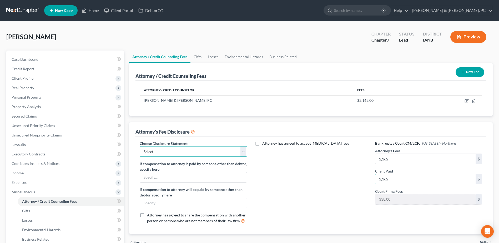
click at [151, 148] on select "Select Compensation Statement" at bounding box center [193, 151] width 107 height 11
select select "0"
click at [140, 146] on select "Select Compensation Statement" at bounding box center [193, 151] width 107 height 11
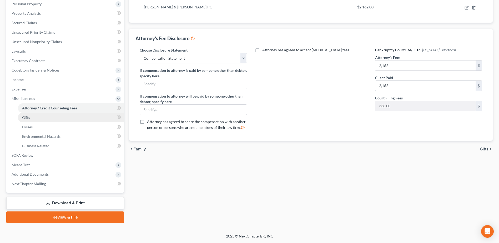
click at [48, 117] on link "Gifts" at bounding box center [71, 117] width 106 height 9
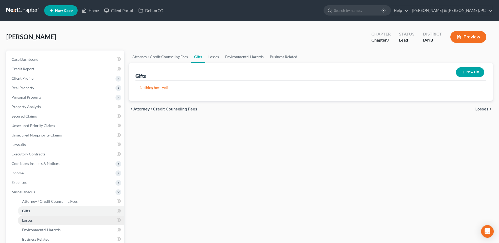
click at [36, 222] on link "Losses" at bounding box center [71, 220] width 106 height 9
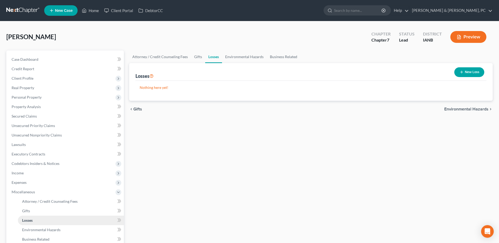
scroll to position [79, 0]
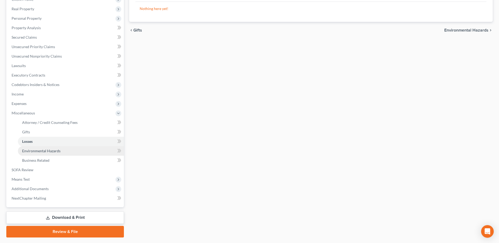
click at [36, 150] on span "Environmental Hazards" at bounding box center [41, 151] width 38 height 4
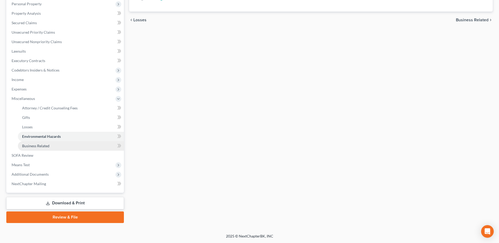
click at [41, 144] on span "Business Related" at bounding box center [35, 146] width 27 height 4
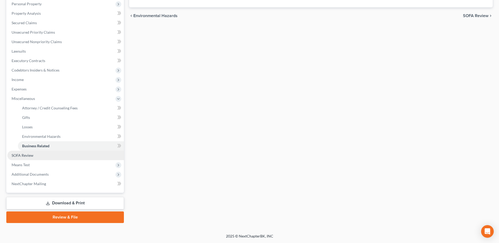
click at [31, 154] on span "SOFA Review" at bounding box center [23, 155] width 22 height 4
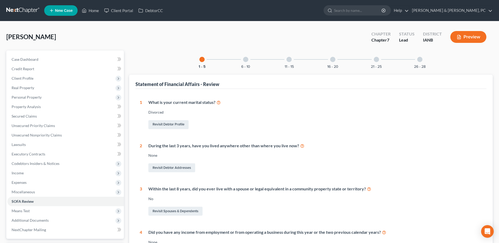
click at [249, 62] on div "6 - 10" at bounding box center [246, 60] width 18 height 18
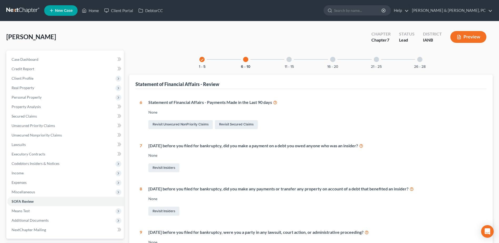
click at [287, 62] on div at bounding box center [289, 59] width 5 height 5
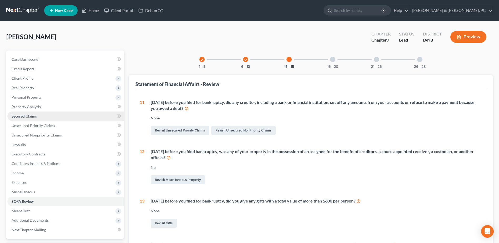
click at [41, 113] on link "Secured Claims" at bounding box center [65, 116] width 117 height 9
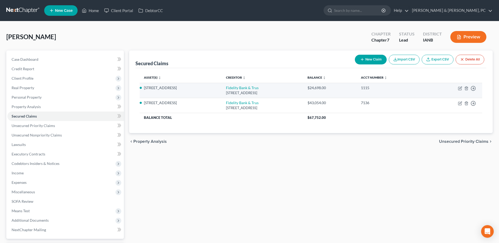
click at [460, 86] on td "Move to E Move to F Move to G Move to Notice Only" at bounding box center [454, 90] width 57 height 15
click at [458, 87] on td "Move to E Move to F Move to G Move to Notice Only" at bounding box center [454, 90] width 57 height 15
click at [459, 88] on icon "button" at bounding box center [460, 88] width 4 height 4
select select "16"
select select "2"
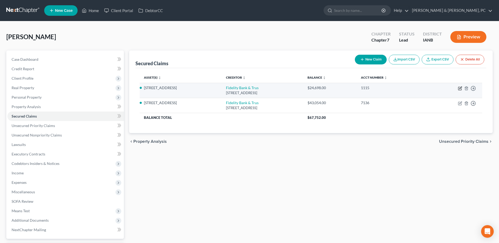
select select "0"
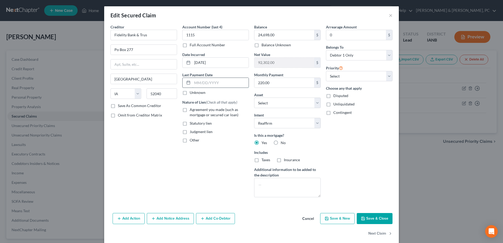
click at [202, 84] on input "text" at bounding box center [220, 83] width 56 height 10
type input "[DATE]"
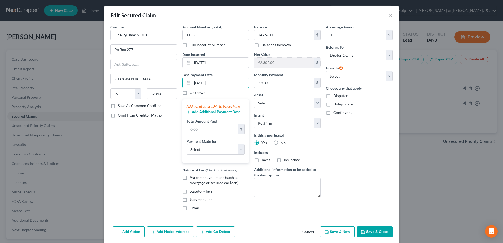
click at [214, 114] on button "Add Additional Payment Date" at bounding box center [214, 112] width 54 height 4
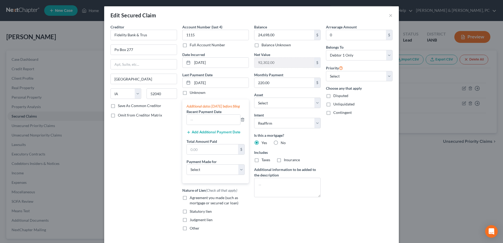
click at [210, 134] on button "Add Additional Payment Date" at bounding box center [214, 132] width 54 height 4
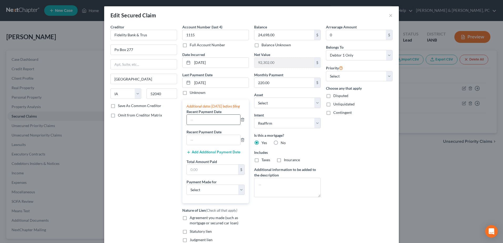
click at [212, 125] on input "text" at bounding box center [213, 120] width 53 height 10
type input "[DATE]"
click at [214, 145] on input "text" at bounding box center [213, 140] width 53 height 10
type input "[DATE]"
click at [208, 173] on input "text" at bounding box center [212, 170] width 51 height 10
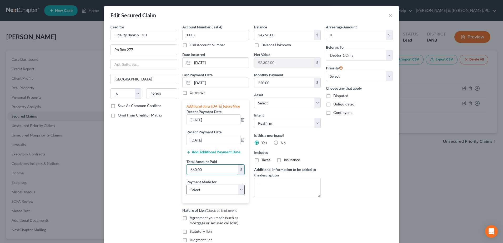
type input "660.00"
click at [212, 192] on select "Select Car Credit Card Loan Repayment Mortgage Other Suppliers Or Vendors" at bounding box center [216, 190] width 58 height 11
select select "3"
click at [187, 190] on select "Select Car Credit Card Loan Repayment Mortgage Other Suppliers Or Vendors" at bounding box center [216, 190] width 58 height 11
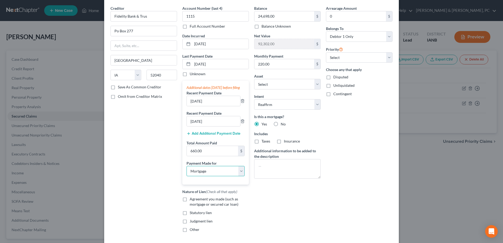
scroll to position [66, 0]
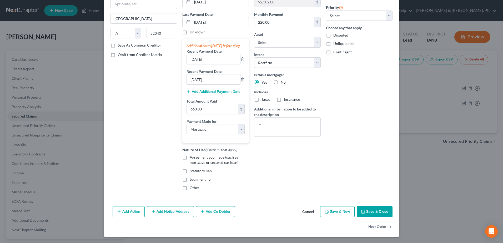
click at [382, 213] on button "Save & Close" at bounding box center [375, 211] width 36 height 11
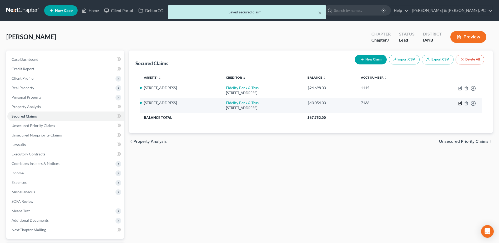
click at [459, 104] on icon "button" at bounding box center [460, 103] width 4 height 4
select select "16"
select select "2"
select select "0"
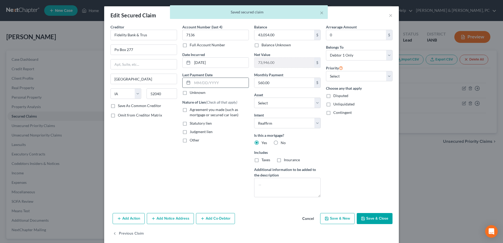
click at [203, 82] on input "text" at bounding box center [220, 83] width 56 height 10
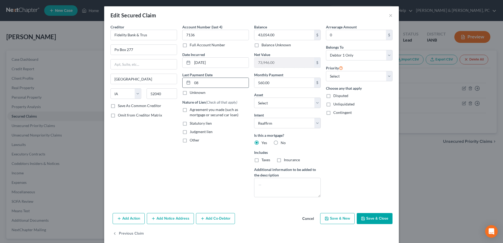
type input "[DATE]"
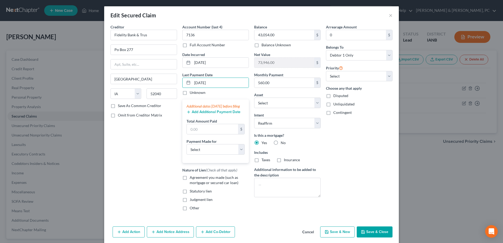
click at [216, 114] on button "Add Additional Payment Date" at bounding box center [214, 112] width 54 height 4
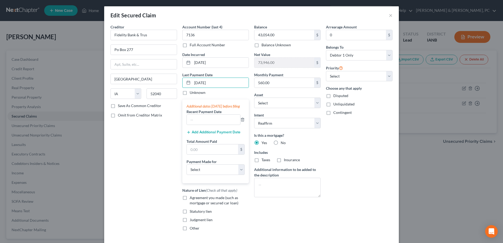
click at [206, 134] on button "Add Additional Payment Date" at bounding box center [214, 132] width 54 height 4
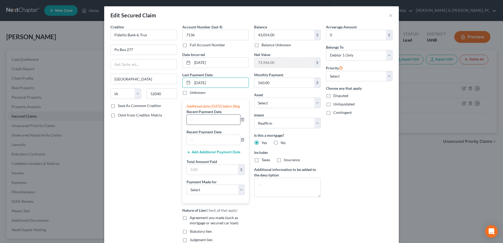
click at [208, 125] on input "text" at bounding box center [213, 120] width 53 height 10
type input "[DATE]"
click at [214, 175] on input "660.00" at bounding box center [212, 170] width 51 height 10
click at [210, 195] on select "Select Car Credit Card Loan Repayment Mortgage Other Suppliers Or Vendors" at bounding box center [216, 190] width 58 height 11
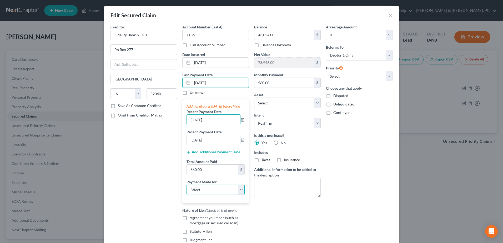
click at [211, 194] on select "Select Car Credit Card Loan Repayment Mortgage Other Suppliers Or Vendors" at bounding box center [216, 190] width 58 height 11
click at [209, 175] on input "660.00" at bounding box center [212, 170] width 51 height 10
type input "1,680"
click at [200, 195] on select "Select Car Credit Card Loan Repayment Mortgage Other Suppliers Or Vendors" at bounding box center [216, 190] width 58 height 11
select select "3"
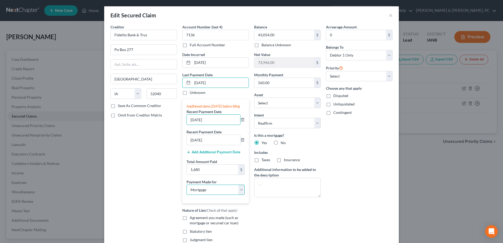
click at [187, 190] on select "Select Car Credit Card Loan Repayment Mortgage Other Suppliers Or Vendors" at bounding box center [216, 190] width 58 height 11
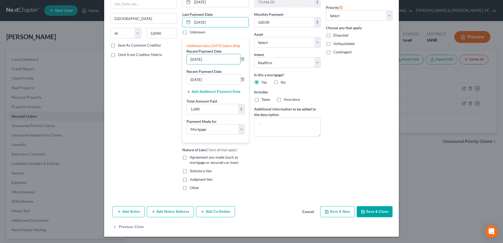
click at [384, 215] on button "Save & Close" at bounding box center [375, 211] width 36 height 11
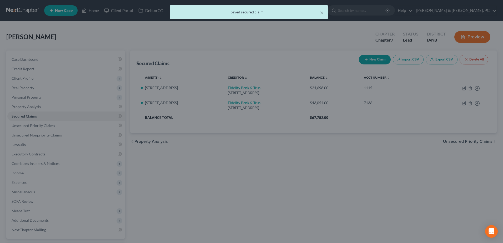
select select "3"
type input "1,680.00"
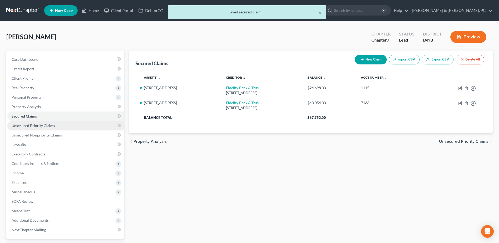
click at [42, 128] on link "Unsecured Priority Claims" at bounding box center [65, 125] width 117 height 9
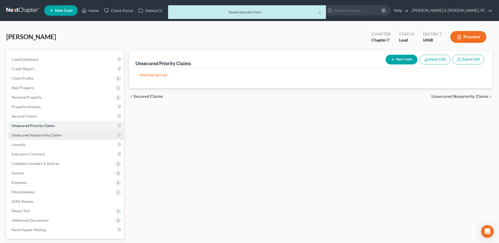
click at [45, 131] on link "Unsecured Nonpriority Claims" at bounding box center [65, 135] width 117 height 9
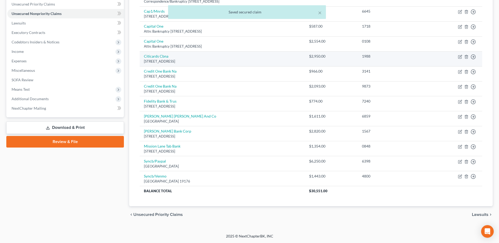
scroll to position [16, 0]
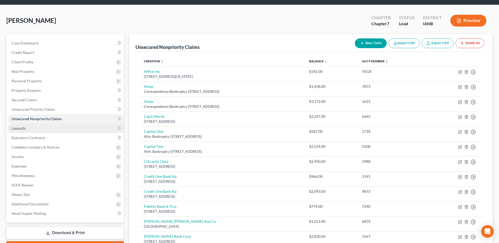
click at [18, 127] on span "Lawsuits" at bounding box center [19, 128] width 14 height 4
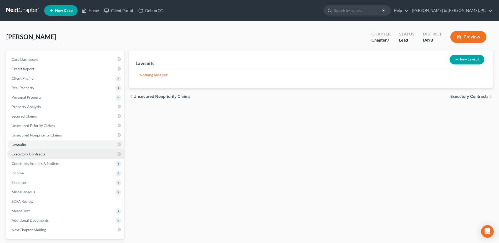
click at [47, 156] on link "Executory Contracts" at bounding box center [65, 153] width 117 height 9
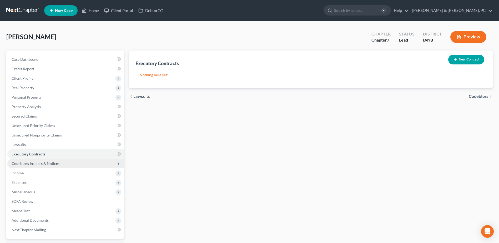
click at [54, 164] on span "Codebtors Insiders & Notices" at bounding box center [36, 163] width 48 height 4
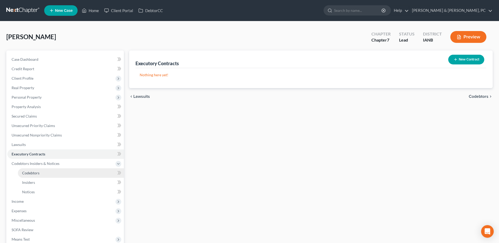
click at [53, 174] on link "Codebtors" at bounding box center [71, 172] width 106 height 9
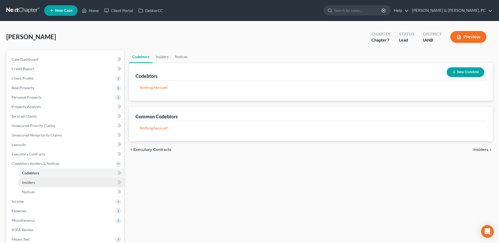
click at [50, 183] on link "Insiders" at bounding box center [71, 182] width 106 height 9
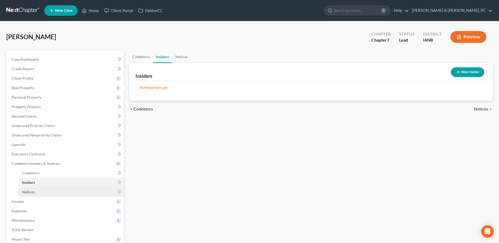
click at [51, 190] on link "Notices" at bounding box center [71, 191] width 106 height 9
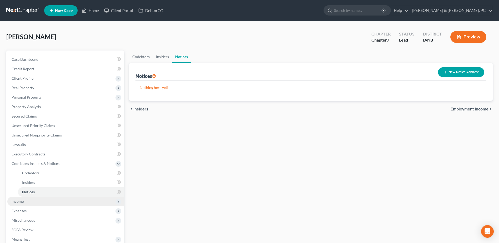
click at [37, 200] on span "Income" at bounding box center [65, 201] width 117 height 9
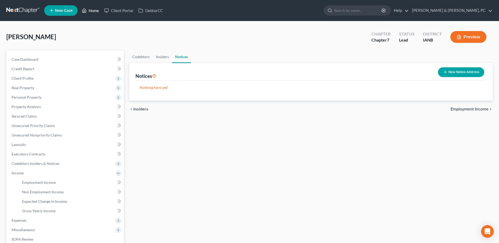
click at [92, 8] on link "Home" at bounding box center [90, 10] width 22 height 9
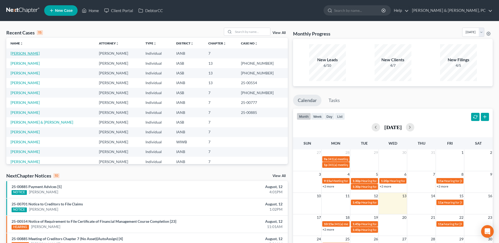
click at [17, 54] on link "[PERSON_NAME]" at bounding box center [25, 53] width 29 height 4
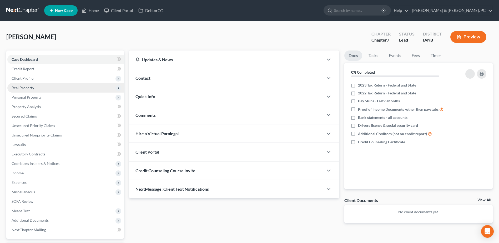
click at [35, 91] on span "Real Property" at bounding box center [65, 87] width 117 height 9
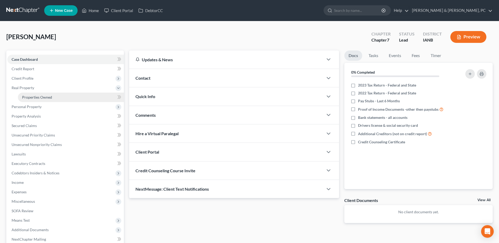
click at [44, 98] on span "Properties Owned" at bounding box center [37, 97] width 30 height 4
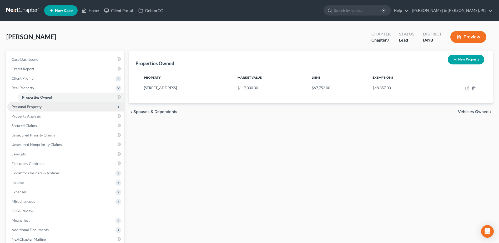
click at [54, 105] on span "Personal Property" at bounding box center [65, 106] width 117 height 9
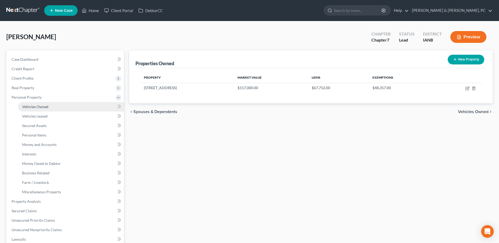
click at [54, 107] on link "Vehicles Owned" at bounding box center [71, 106] width 106 height 9
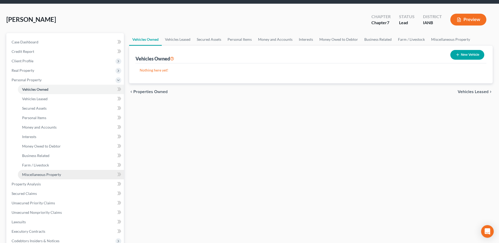
scroll to position [26, 0]
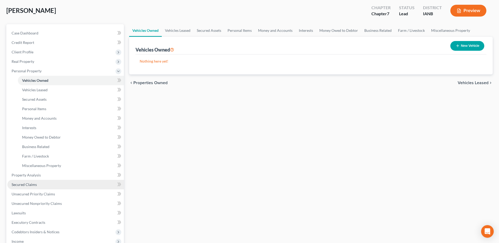
click at [46, 187] on link "Secured Claims" at bounding box center [65, 184] width 117 height 9
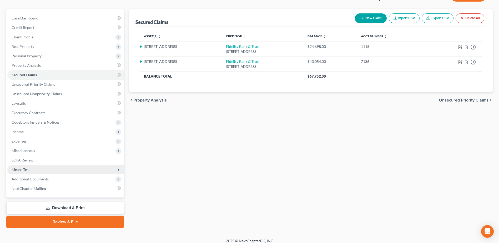
scroll to position [46, 0]
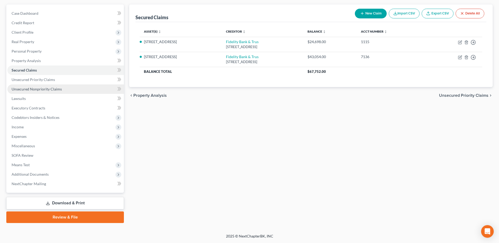
click at [39, 86] on link "Unsecured Nonpriority Claims" at bounding box center [65, 88] width 117 height 9
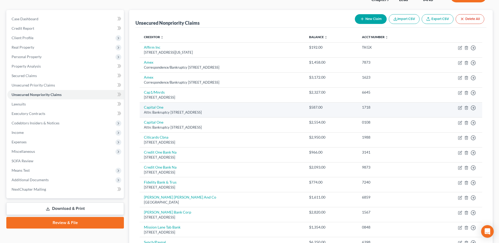
scroll to position [53, 0]
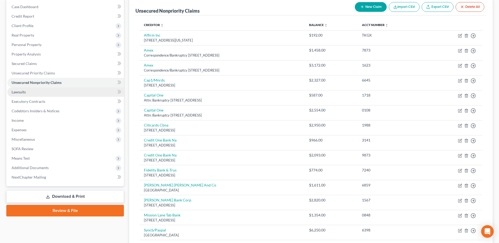
click at [21, 93] on span "Lawsuits" at bounding box center [19, 92] width 14 height 4
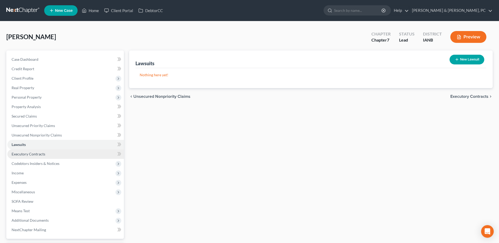
click at [60, 155] on link "Executory Contracts" at bounding box center [65, 153] width 117 height 9
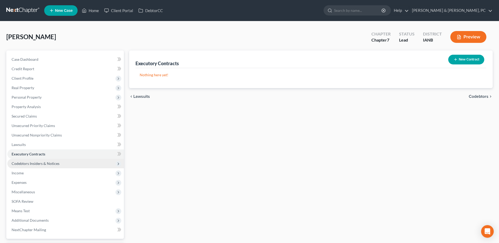
click at [55, 162] on span "Codebtors Insiders & Notices" at bounding box center [36, 163] width 48 height 4
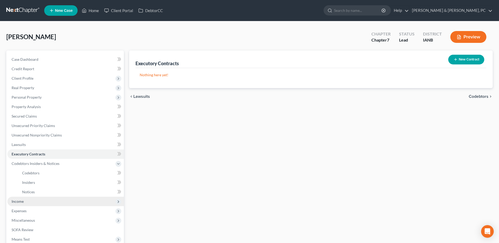
click at [31, 200] on span "Income" at bounding box center [65, 201] width 117 height 9
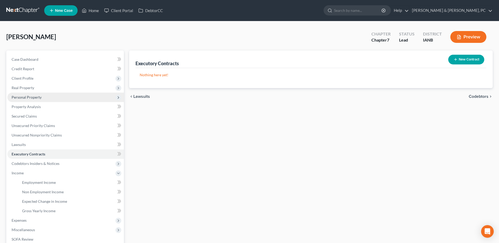
drag, startPoint x: 41, startPoint y: 99, endPoint x: 48, endPoint y: 99, distance: 7.6
click at [41, 99] on span "Personal Property" at bounding box center [27, 97] width 30 height 4
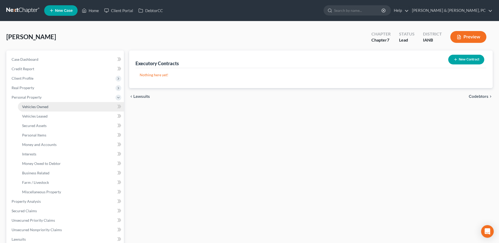
click at [43, 106] on span "Vehicles Owned" at bounding box center [35, 106] width 26 height 4
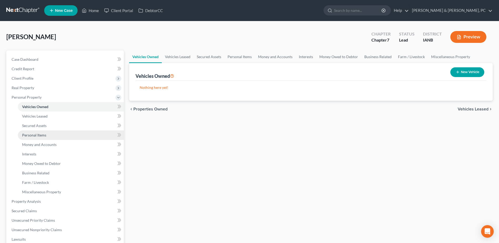
click at [38, 136] on span "Personal Items" at bounding box center [34, 135] width 24 height 4
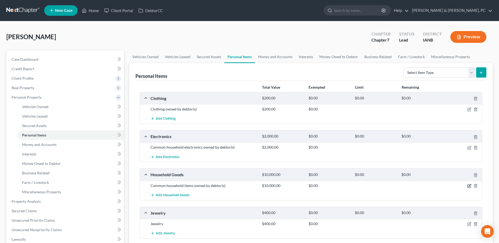
click at [471, 185] on icon "button" at bounding box center [469, 186] width 4 height 4
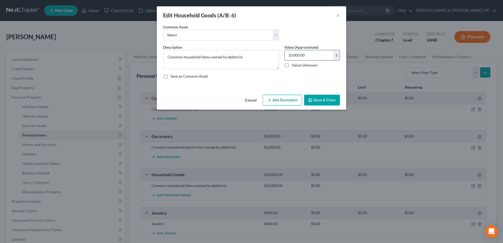
click at [321, 53] on input "10,000.00" at bounding box center [309, 55] width 49 height 10
type input "2,000"
click at [281, 101] on button "Add Exemption" at bounding box center [282, 100] width 39 height 11
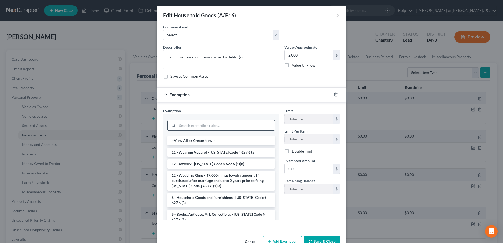
click at [216, 127] on input "search" at bounding box center [225, 126] width 97 height 10
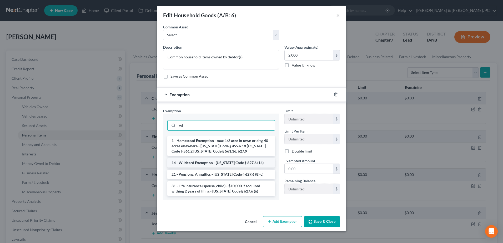
type input "w"
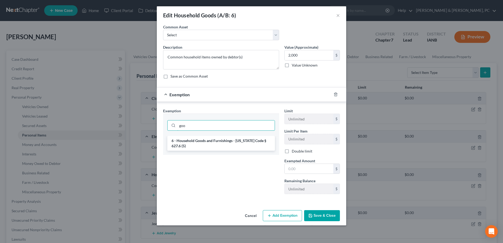
type input "goo"
click at [227, 142] on li "6 - Household Goods and Furnishings - [US_STATE] Code § 627.6 (5)" at bounding box center [221, 143] width 108 height 15
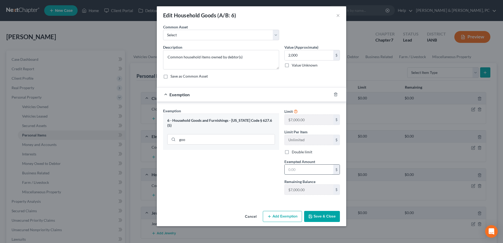
click at [305, 167] on input "text" at bounding box center [309, 170] width 49 height 10
type input "2,000"
click at [314, 211] on div "Cancel Add Exemption Save & Close" at bounding box center [251, 217] width 189 height 17
click at [314, 215] on button "Save & Close" at bounding box center [322, 216] width 36 height 11
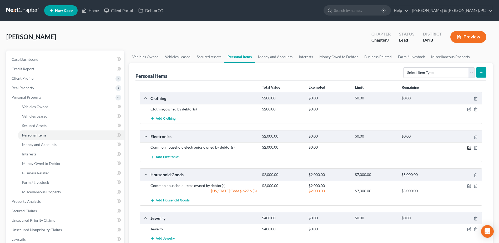
click at [469, 146] on icon "button" at bounding box center [469, 148] width 4 height 4
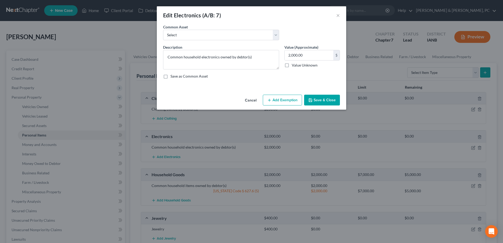
click at [279, 102] on button "Add Exemption" at bounding box center [282, 100] width 39 height 11
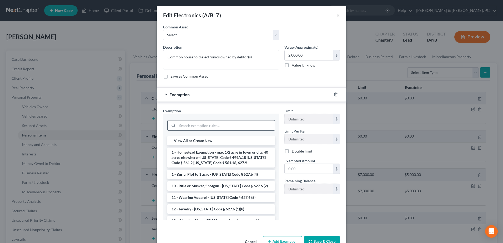
click at [217, 125] on input "search" at bounding box center [225, 126] width 97 height 10
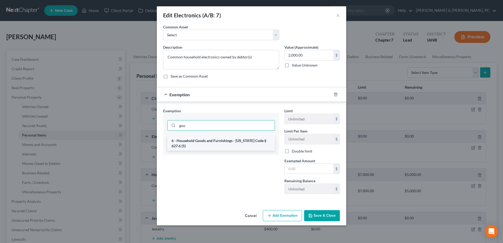
type input "goo"
click at [231, 142] on li "6 - Household Goods and Furnishings - [US_STATE] Code § 627.6 (5)" at bounding box center [221, 143] width 108 height 15
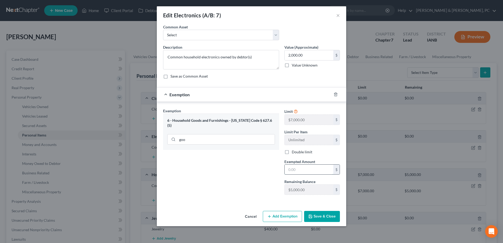
click at [309, 168] on input "text" at bounding box center [309, 170] width 49 height 10
type input "2,000"
click at [313, 212] on button "Save & Close" at bounding box center [322, 216] width 36 height 11
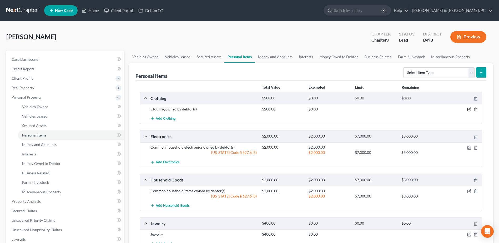
click at [469, 110] on icon "button" at bounding box center [470, 109] width 2 height 2
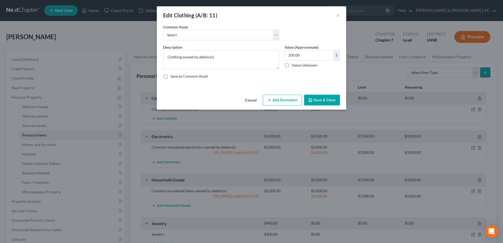
click at [290, 98] on button "Add Exemption" at bounding box center [282, 100] width 39 height 11
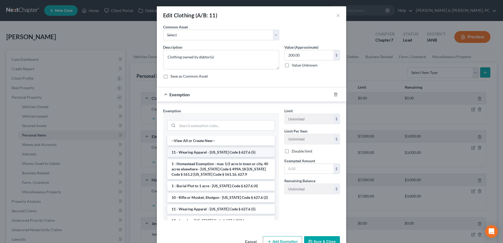
click at [218, 154] on li "11 - Wearing Apparel - [US_STATE] Code § 627.6 (5)" at bounding box center [221, 152] width 108 height 9
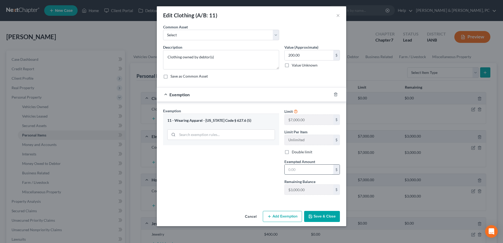
click at [298, 169] on input "text" at bounding box center [309, 170] width 49 height 10
type input "200"
click at [322, 213] on button "Save & Close" at bounding box center [322, 216] width 36 height 11
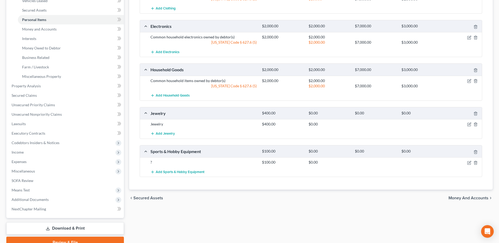
scroll to position [132, 0]
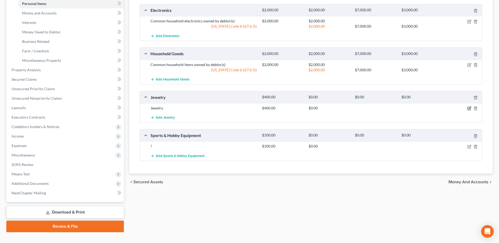
click at [469, 108] on icon "button" at bounding box center [470, 108] width 2 height 2
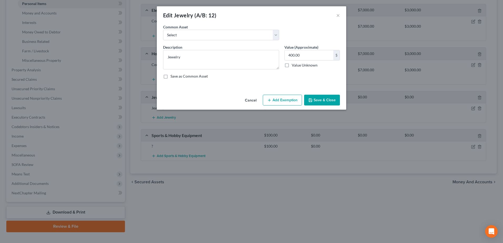
click at [292, 107] on div "Cancel Add Exemption Save & Close" at bounding box center [251, 101] width 189 height 17
click at [287, 97] on button "Add Exemption" at bounding box center [282, 100] width 39 height 11
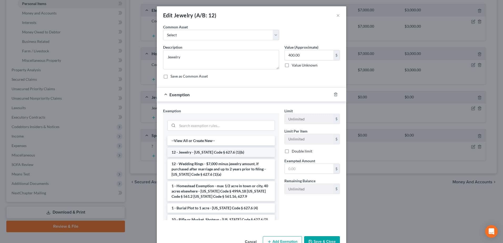
click at [213, 150] on li "12 - Jewelry - [US_STATE] Code § 627.6 (1)(b)" at bounding box center [221, 152] width 108 height 9
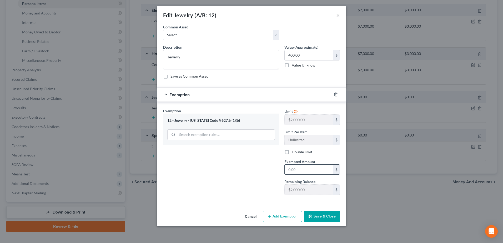
click at [302, 168] on input "text" at bounding box center [309, 170] width 49 height 10
type input "400"
click at [319, 215] on button "Save & Close" at bounding box center [322, 216] width 36 height 11
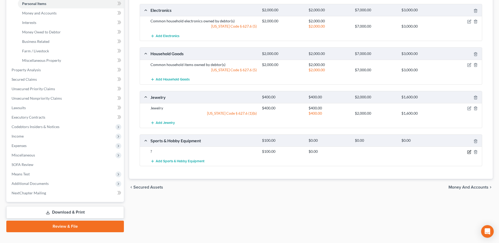
click at [470, 151] on icon "button" at bounding box center [470, 151] width 2 height 2
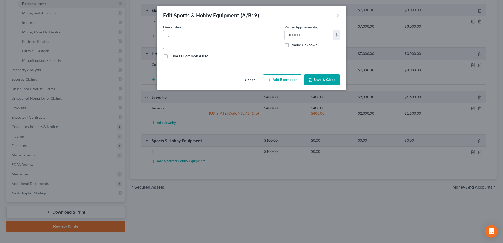
click at [261, 38] on textarea "?" at bounding box center [221, 39] width 116 height 19
type textarea "Treadmill"
type input "50"
click at [275, 79] on button "Add Exemption" at bounding box center [282, 79] width 39 height 11
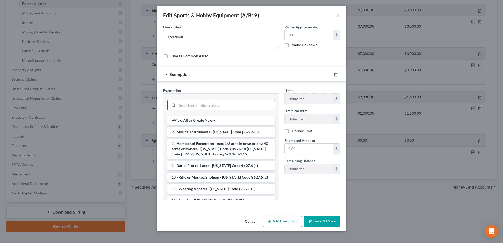
click at [234, 105] on input "search" at bounding box center [225, 105] width 97 height 10
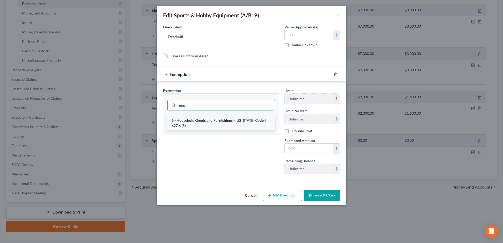
type input "goo"
click at [234, 118] on li "6 - Household Goods and Furnishings - [US_STATE] Code § 627.6 (5)" at bounding box center [221, 123] width 108 height 15
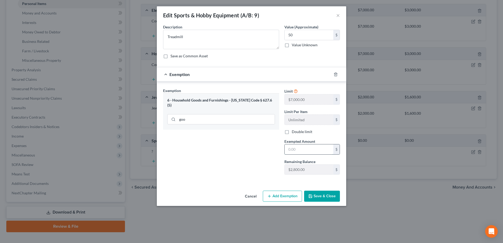
click at [313, 153] on input "text" at bounding box center [309, 149] width 49 height 10
type input "50.00"
click at [325, 196] on button "Save & Close" at bounding box center [322, 196] width 36 height 11
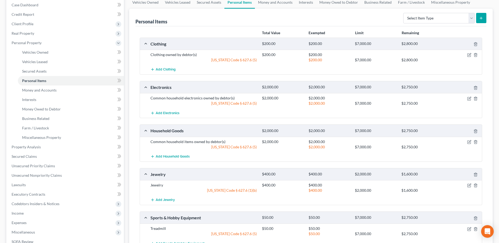
scroll to position [53, 0]
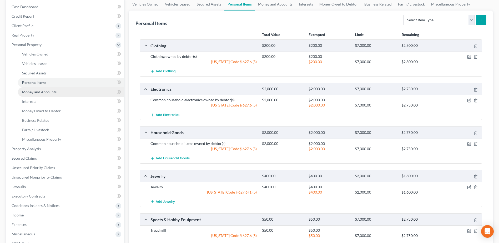
click at [62, 91] on link "Money and Accounts" at bounding box center [71, 91] width 106 height 9
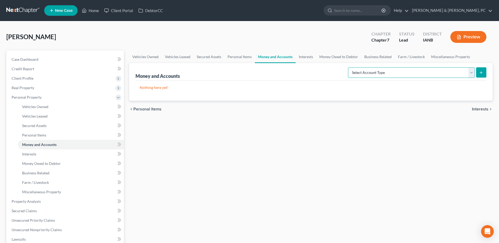
click at [380, 76] on select "Select Account Type Brokerage (A/B: 18, SOFA: 20) Cash on Hand (A/B: 16) Certif…" at bounding box center [411, 72] width 127 height 11
select select "checking"
click at [349, 67] on select "Select Account Type Brokerage (A/B: 18, SOFA: 20) Cash on Hand (A/B: 16) Certif…" at bounding box center [411, 72] width 127 height 11
click at [482, 72] on icon "submit" at bounding box center [481, 73] width 4 height 4
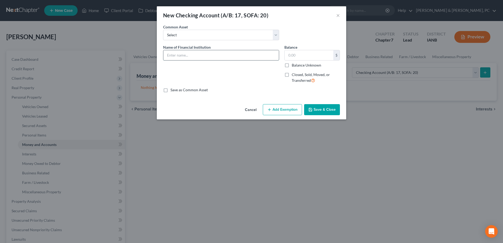
click at [211, 57] on input "text" at bounding box center [221, 55] width 116 height 10
type input "Dupaco"
click at [332, 107] on button "Save & Close" at bounding box center [322, 109] width 36 height 11
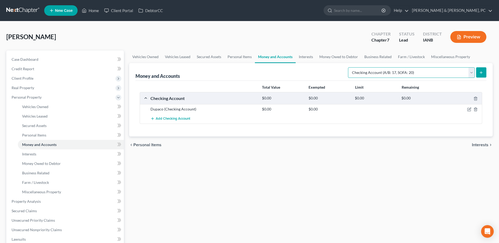
click at [375, 70] on select "Select Account Type Brokerage (A/B: 18, SOFA: 20) Cash on Hand (A/B: 16) Certif…" at bounding box center [411, 72] width 127 height 11
select select "savings"
click at [349, 67] on select "Select Account Type Brokerage (A/B: 18, SOFA: 20) Cash on Hand (A/B: 16) Certif…" at bounding box center [411, 72] width 127 height 11
click at [480, 73] on icon "submit" at bounding box center [481, 73] width 4 height 4
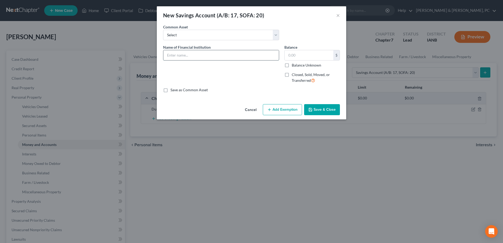
click at [181, 57] on input "text" at bounding box center [221, 55] width 116 height 10
type input "Dupaco"
click at [329, 109] on button "Save & Close" at bounding box center [322, 109] width 36 height 11
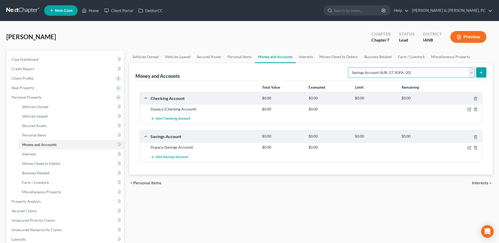
click at [376, 76] on select "Select Account Type Brokerage (A/B: 18, SOFA: 20) Cash on Hand (A/B: 16) Certif…" at bounding box center [411, 72] width 127 height 11
click at [349, 67] on select "Select Account Type Brokerage (A/B: 18, SOFA: 20) Cash on Hand (A/B: 16) Certif…" at bounding box center [411, 72] width 127 height 11
click at [480, 70] on button "submit" at bounding box center [481, 72] width 10 height 10
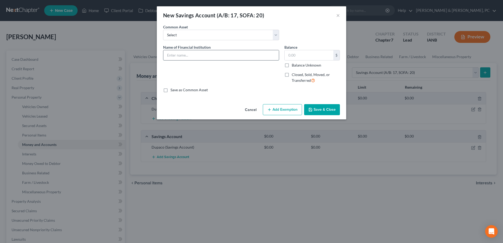
click at [220, 56] on input "text" at bounding box center [221, 55] width 116 height 10
type input "Fidelity"
click at [326, 107] on button "Save & Close" at bounding box center [322, 109] width 36 height 11
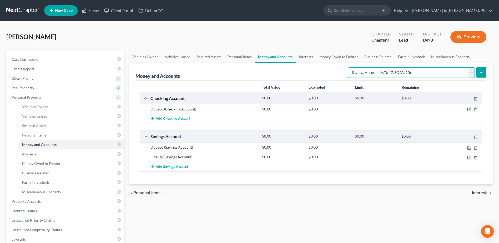
click at [387, 76] on select "Select Account Type Brokerage (A/B: 18, SOFA: 20) Cash on Hand (A/B: 16) Certif…" at bounding box center [411, 72] width 127 height 11
select select "checking"
click at [349, 67] on select "Select Account Type Brokerage (A/B: 18, SOFA: 20) Cash on Hand (A/B: 16) Certif…" at bounding box center [411, 72] width 127 height 11
click at [479, 75] on button "submit" at bounding box center [481, 72] width 10 height 10
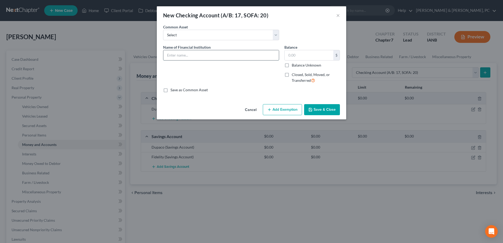
click at [230, 56] on input "text" at bounding box center [221, 55] width 116 height 10
type input "Fidelity - Business Account"
click at [327, 109] on button "Save & Close" at bounding box center [322, 109] width 36 height 11
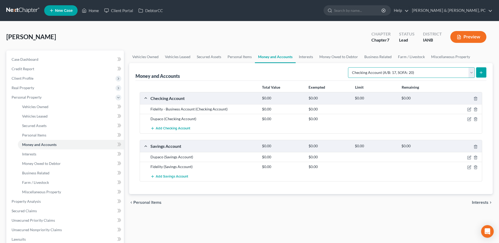
drag, startPoint x: 379, startPoint y: 71, endPoint x: 379, endPoint y: 77, distance: 6.8
click at [379, 71] on select "Select Account Type Brokerage (A/B: 18, SOFA: 20) Cash on Hand (A/B: 16) Certif…" at bounding box center [411, 72] width 127 height 11
select select "savings"
click at [349, 67] on select "Select Account Type Brokerage (A/B: 18, SOFA: 20) Cash on Hand (A/B: 16) Certif…" at bounding box center [411, 72] width 127 height 11
click at [477, 75] on button "submit" at bounding box center [481, 72] width 10 height 10
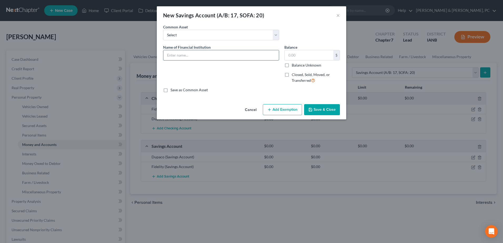
click at [225, 58] on input "text" at bounding box center [221, 55] width 116 height 10
type input "Corda Credit Union"
click at [313, 111] on button "Save & Close" at bounding box center [322, 109] width 36 height 11
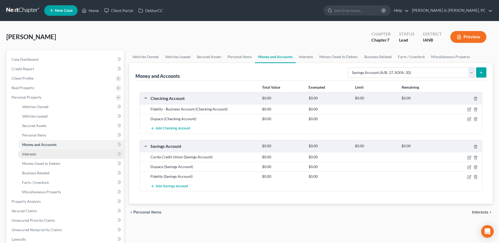
click at [60, 152] on link "Interests" at bounding box center [71, 153] width 106 height 9
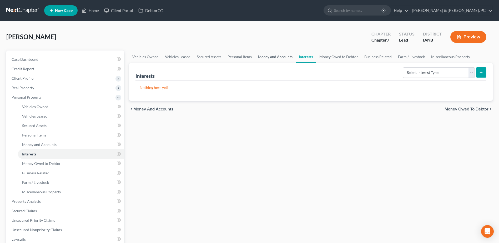
click at [277, 58] on link "Money and Accounts" at bounding box center [275, 57] width 41 height 13
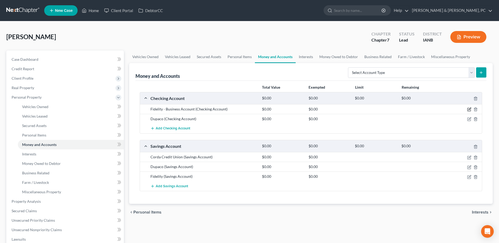
click at [470, 110] on icon "button" at bounding box center [469, 109] width 4 height 4
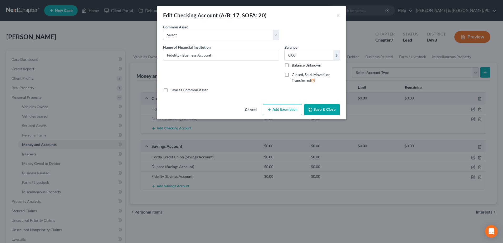
click at [294, 74] on span "Closed, Sold, Moved, or Transferred" at bounding box center [311, 77] width 38 height 10
click at [294, 74] on input "Closed, Sold, Moved, or Transferred" at bounding box center [295, 73] width 3 height 3
checkbox input "true"
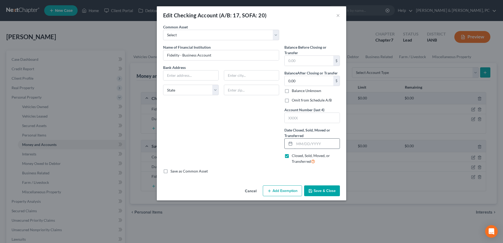
click at [303, 145] on input "text" at bounding box center [316, 144] width 45 height 10
type input "[DATE]"
click at [292, 101] on label "Omit from Schedule A/B" at bounding box center [312, 100] width 40 height 5
click at [294, 101] on input "Omit from Schedule A/B" at bounding box center [295, 99] width 3 height 3
checkbox input "true"
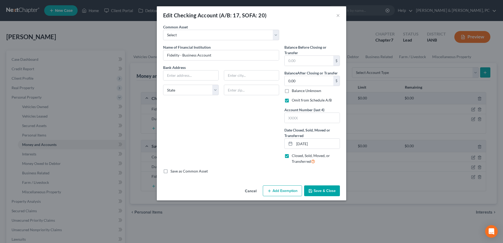
drag, startPoint x: 321, startPoint y: 194, endPoint x: 348, endPoint y: 198, distance: 27.3
click at [320, 195] on button "Save & Close" at bounding box center [322, 190] width 36 height 11
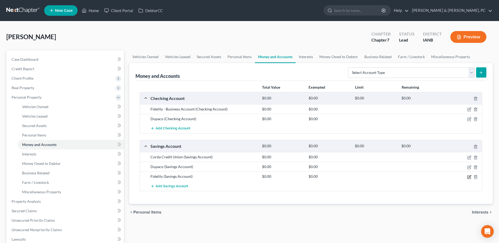
click at [469, 177] on icon "button" at bounding box center [469, 177] width 4 height 4
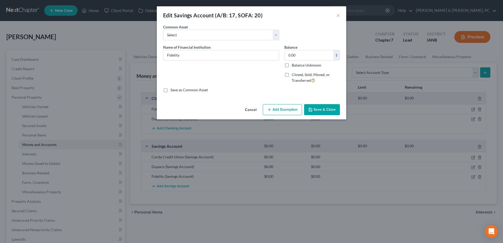
click at [292, 76] on label "Closed, Sold, Moved, or Transferred" at bounding box center [316, 77] width 48 height 11
click at [294, 76] on input "Closed, Sold, Moved, or Transferred" at bounding box center [295, 73] width 3 height 3
checkbox input "true"
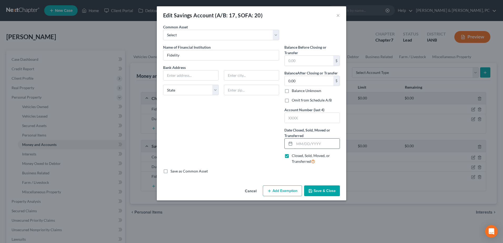
click at [300, 143] on input "text" at bounding box center [316, 144] width 45 height 10
type input "[DATE]"
click at [333, 190] on button "Save & Close" at bounding box center [322, 190] width 36 height 11
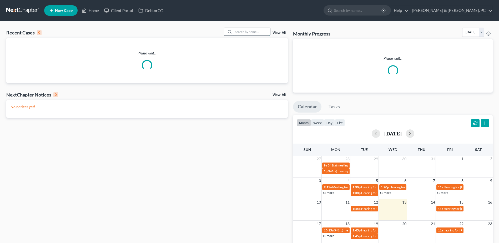
click at [243, 32] on input "search" at bounding box center [251, 32] width 37 height 8
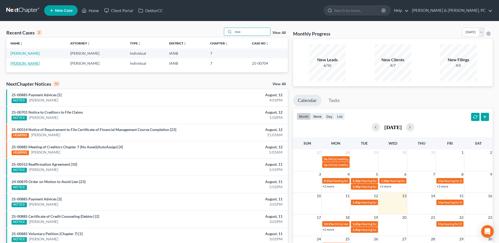
type input "noo"
click at [23, 62] on link "[PERSON_NAME]" at bounding box center [25, 63] width 29 height 4
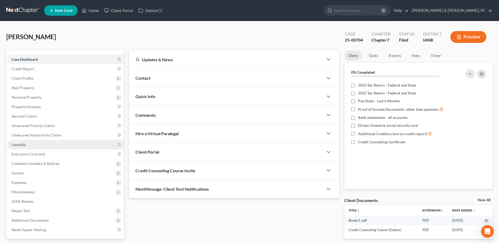
click at [26, 147] on link "Lawsuits" at bounding box center [65, 144] width 117 height 9
